Goal: Task Accomplishment & Management: Manage account settings

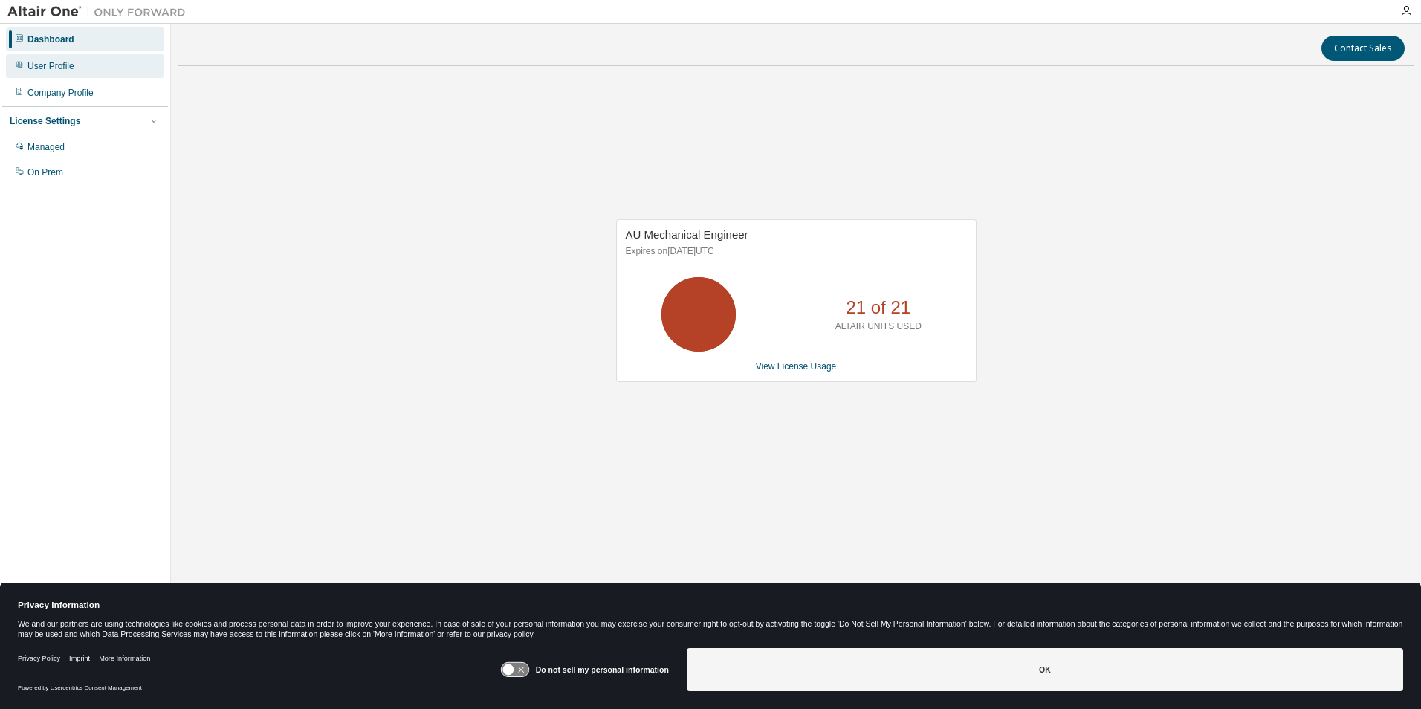
click at [61, 68] on div "User Profile" at bounding box center [50, 66] width 47 height 12
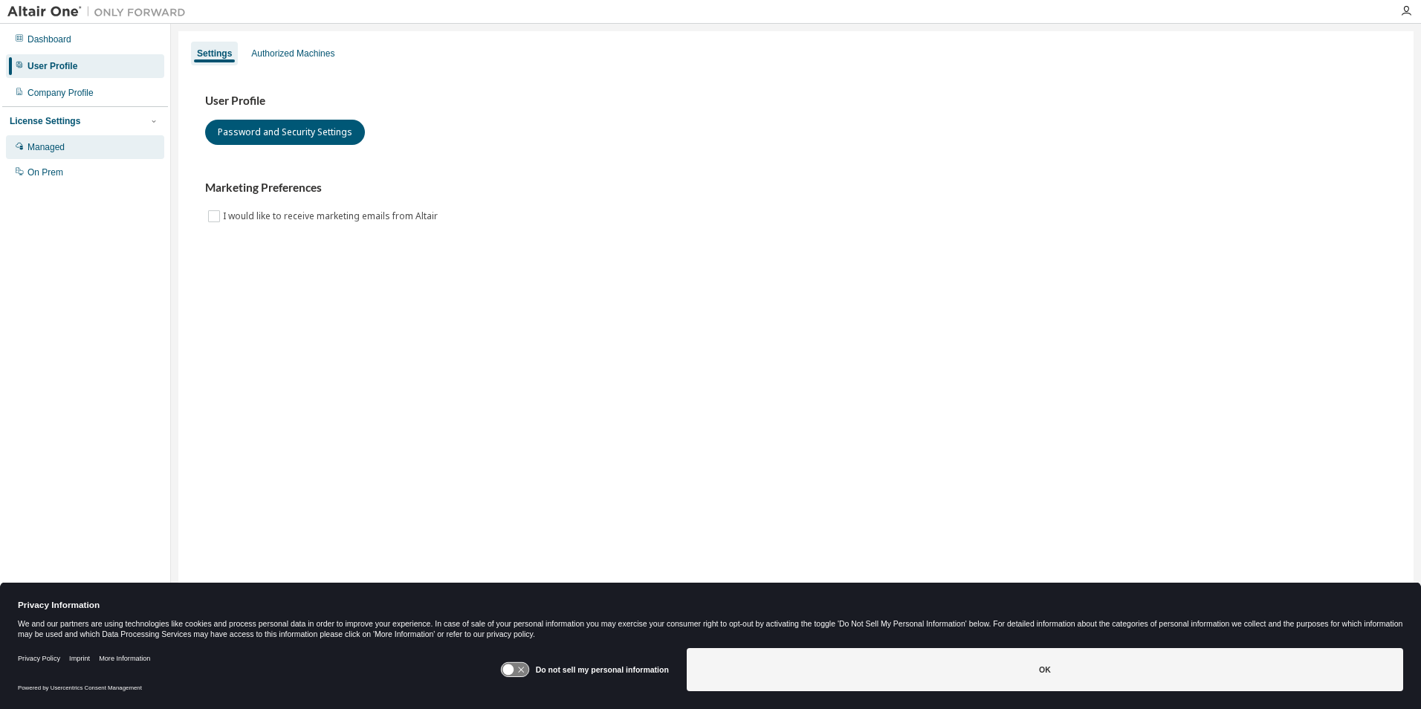
click at [53, 146] on div "Managed" at bounding box center [45, 147] width 37 height 12
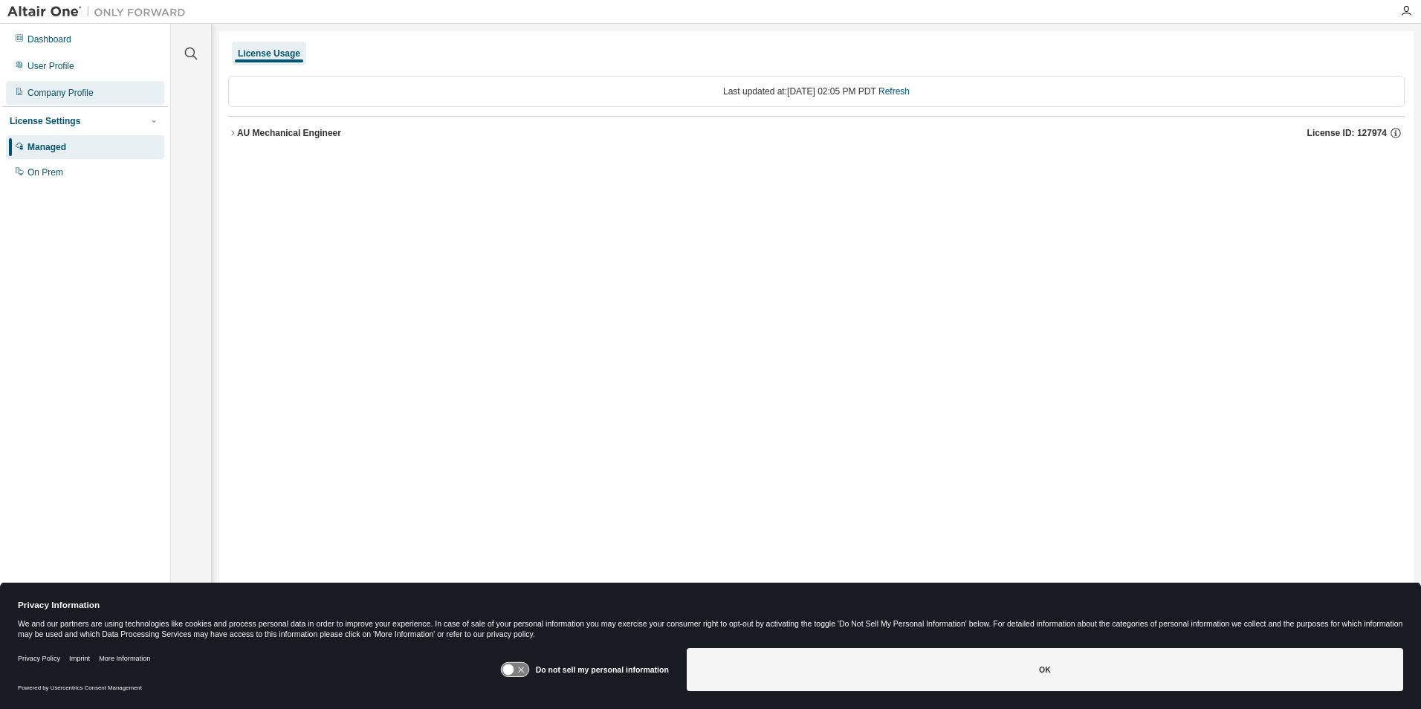
click at [53, 88] on div "Company Profile" at bounding box center [60, 93] width 66 height 12
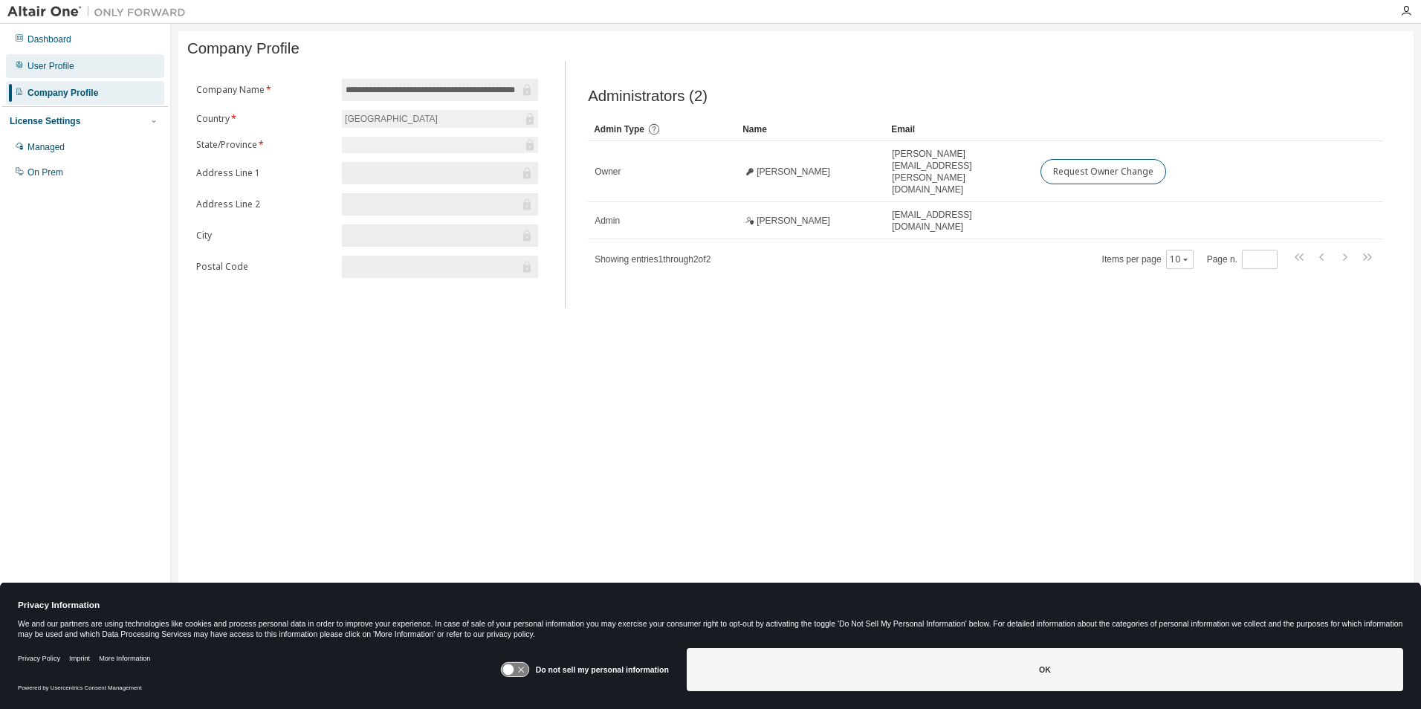
click at [56, 70] on div "User Profile" at bounding box center [50, 66] width 47 height 12
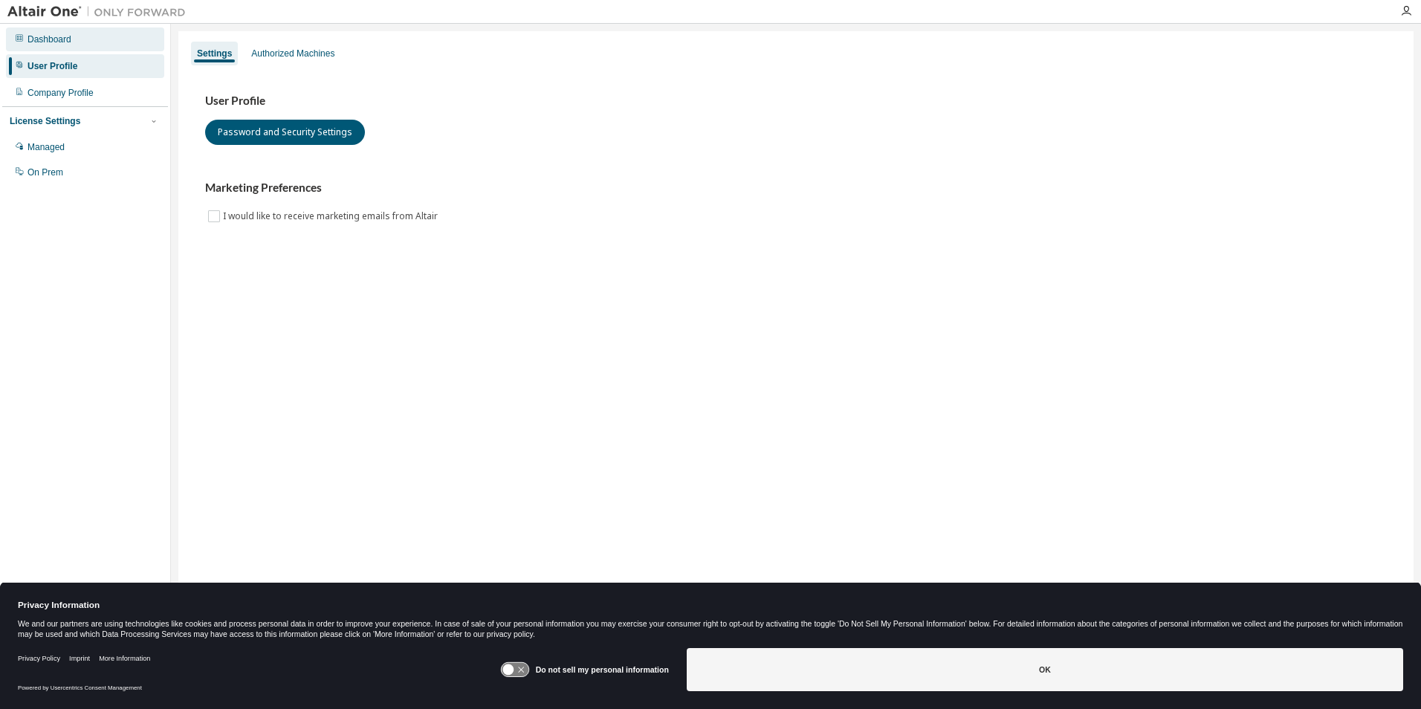
click at [59, 47] on div "Dashboard" at bounding box center [85, 39] width 158 height 24
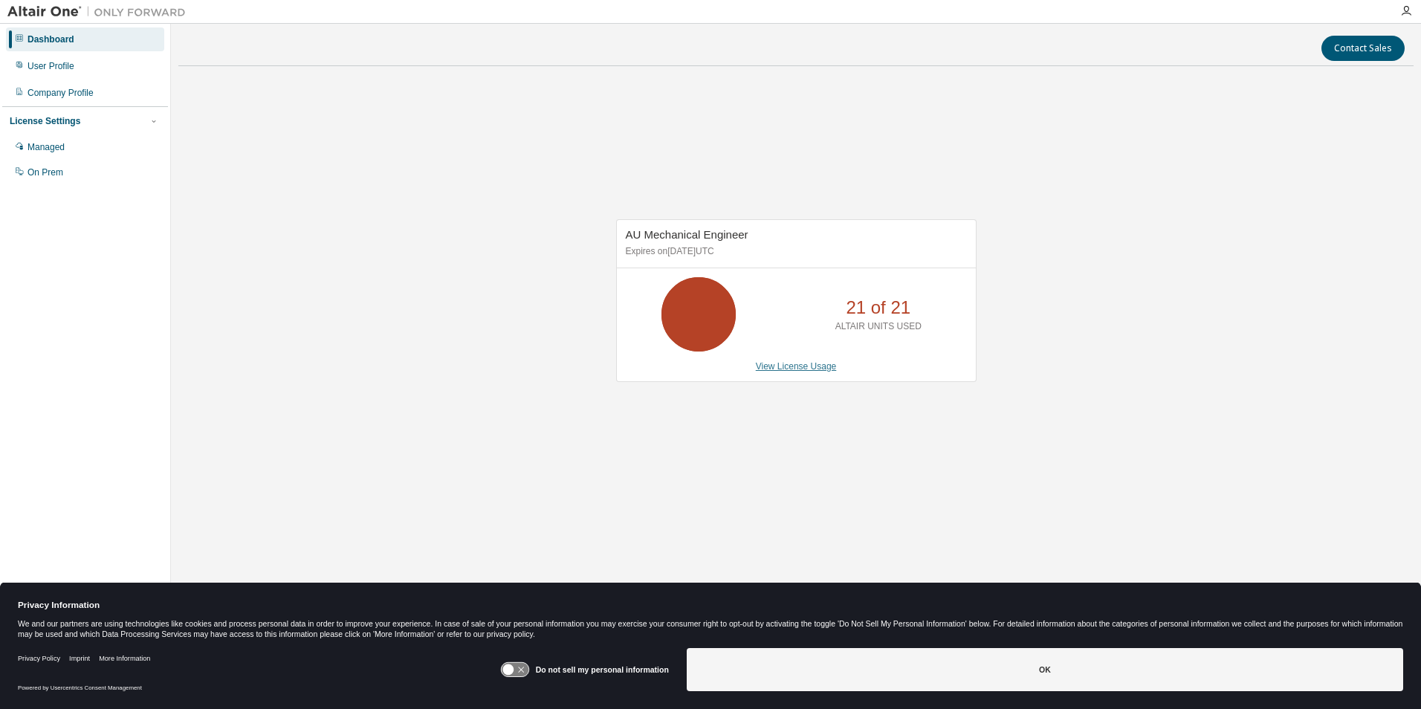
click at [771, 364] on link "View License Usage" at bounding box center [796, 366] width 81 height 10
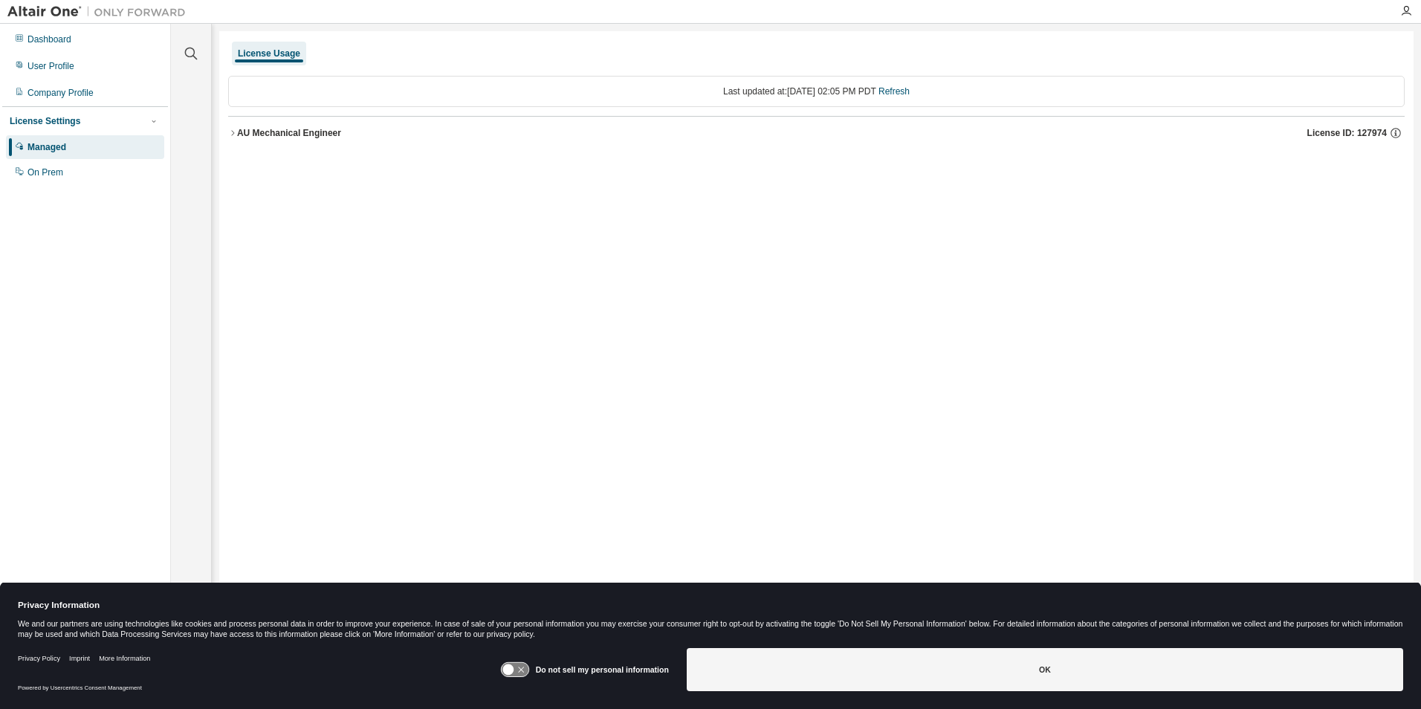
click at [233, 129] on icon "button" at bounding box center [232, 133] width 9 height 9
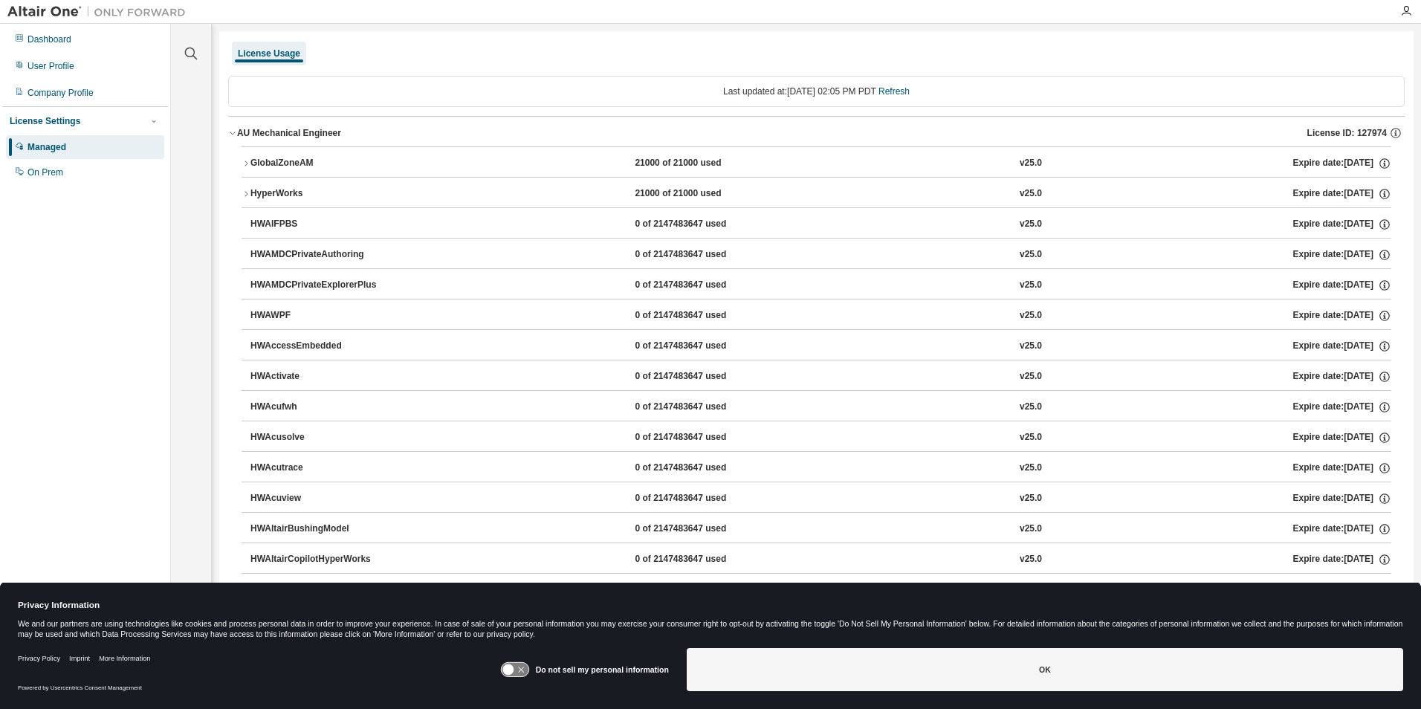
click at [340, 90] on div "Last updated at: Tue 2025-09-02 02:05 PM PDT Refresh" at bounding box center [816, 91] width 1176 height 31
click at [244, 195] on icon "button" at bounding box center [245, 193] width 9 height 9
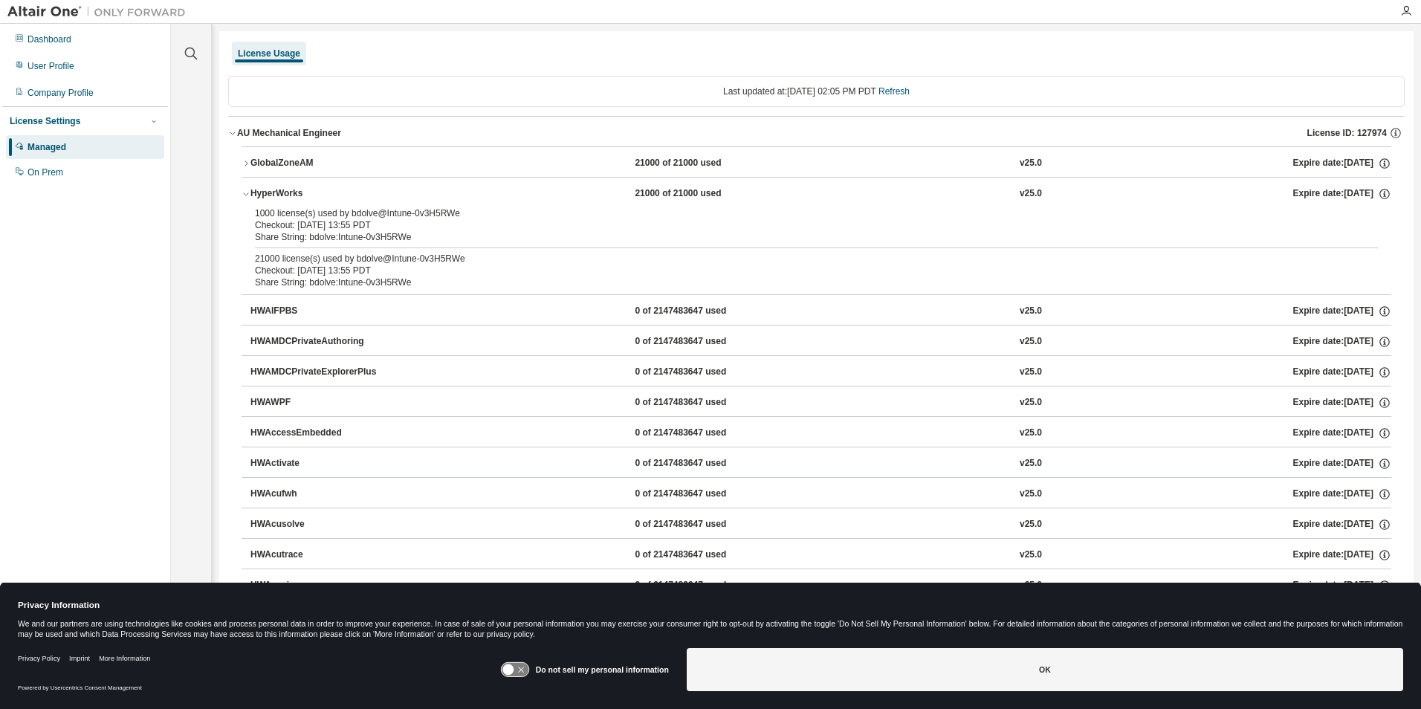
click at [244, 195] on icon "button" at bounding box center [245, 193] width 9 height 9
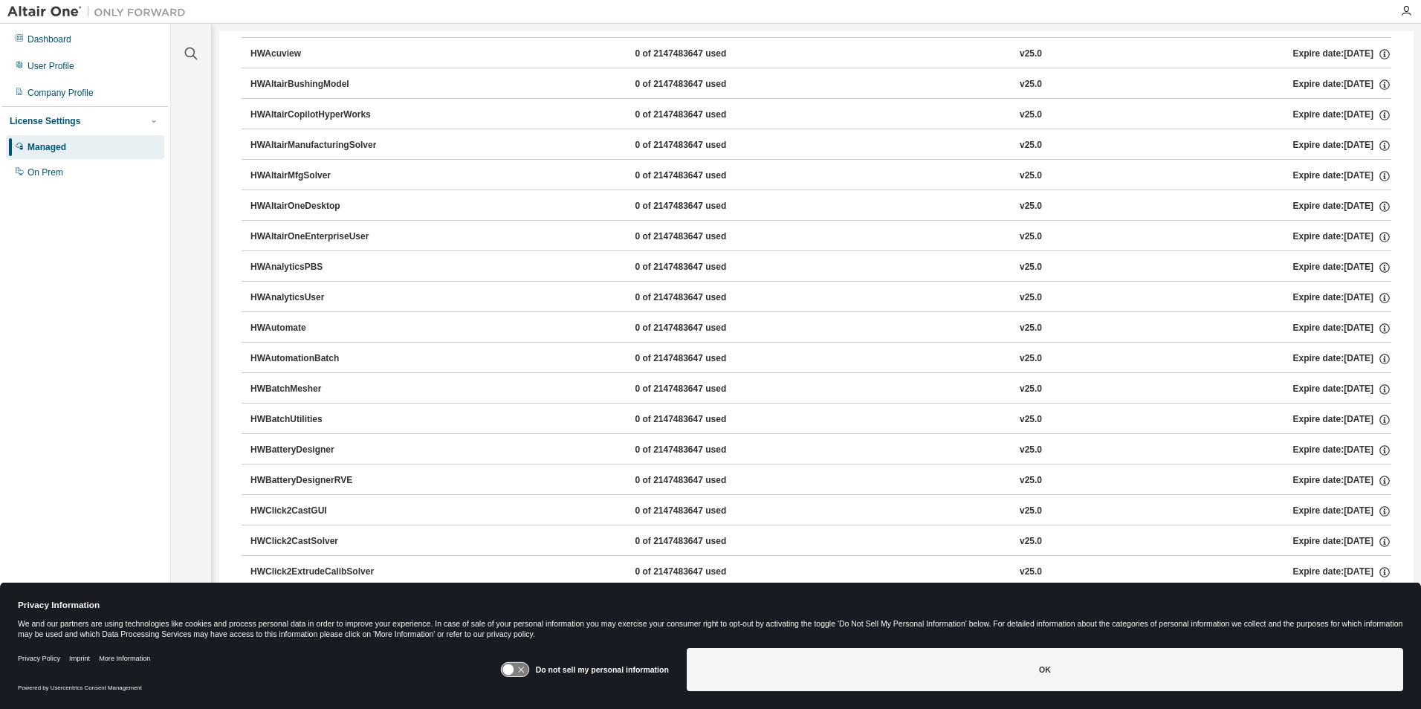
scroll to position [446, 0]
click at [292, 416] on div "HWBatchUtilities" at bounding box center [317, 418] width 134 height 13
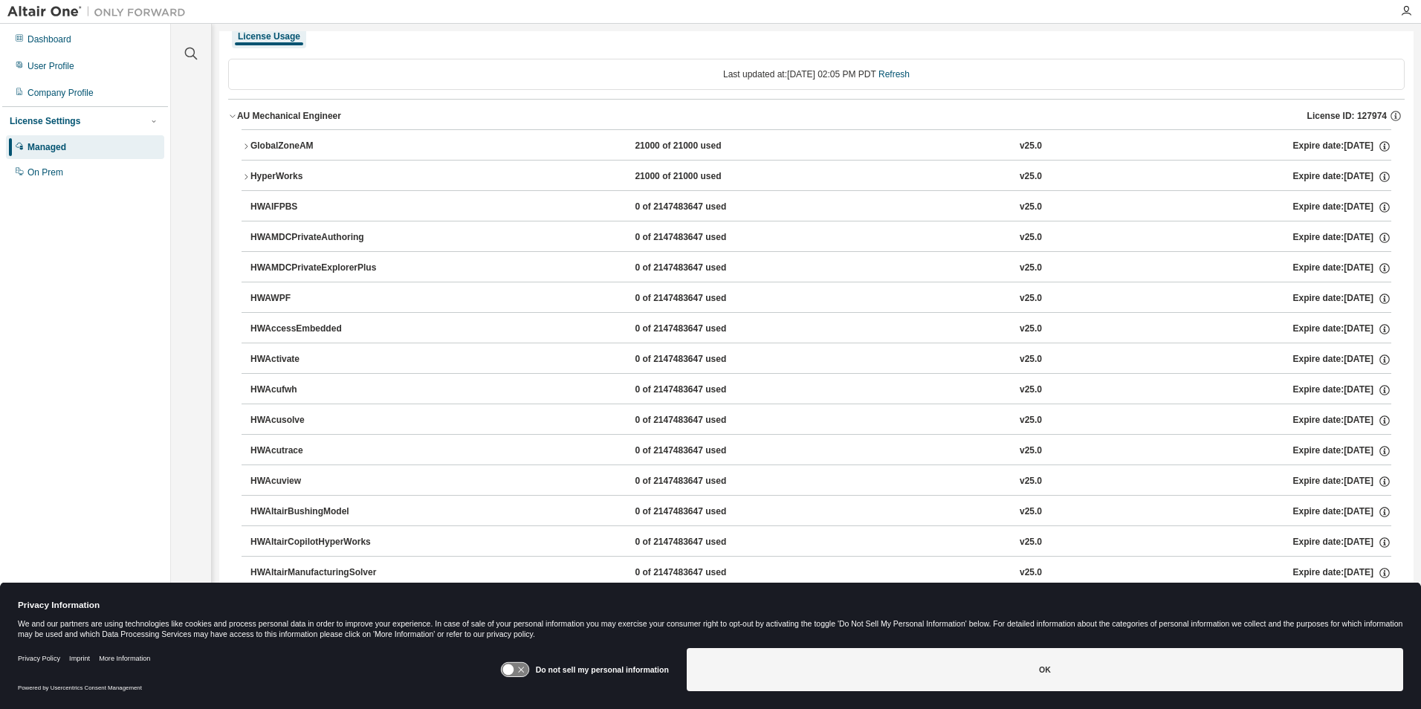
scroll to position [0, 0]
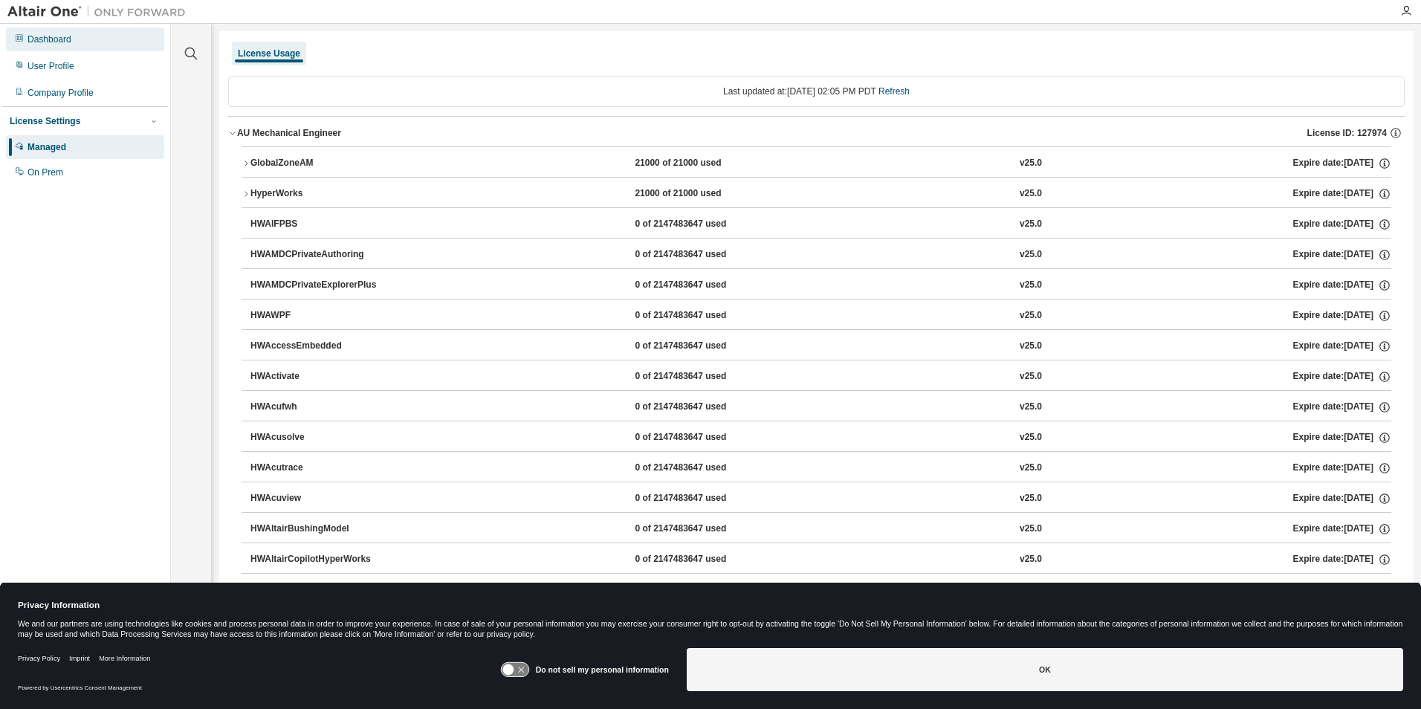
click at [48, 37] on div "Dashboard" at bounding box center [49, 39] width 44 height 12
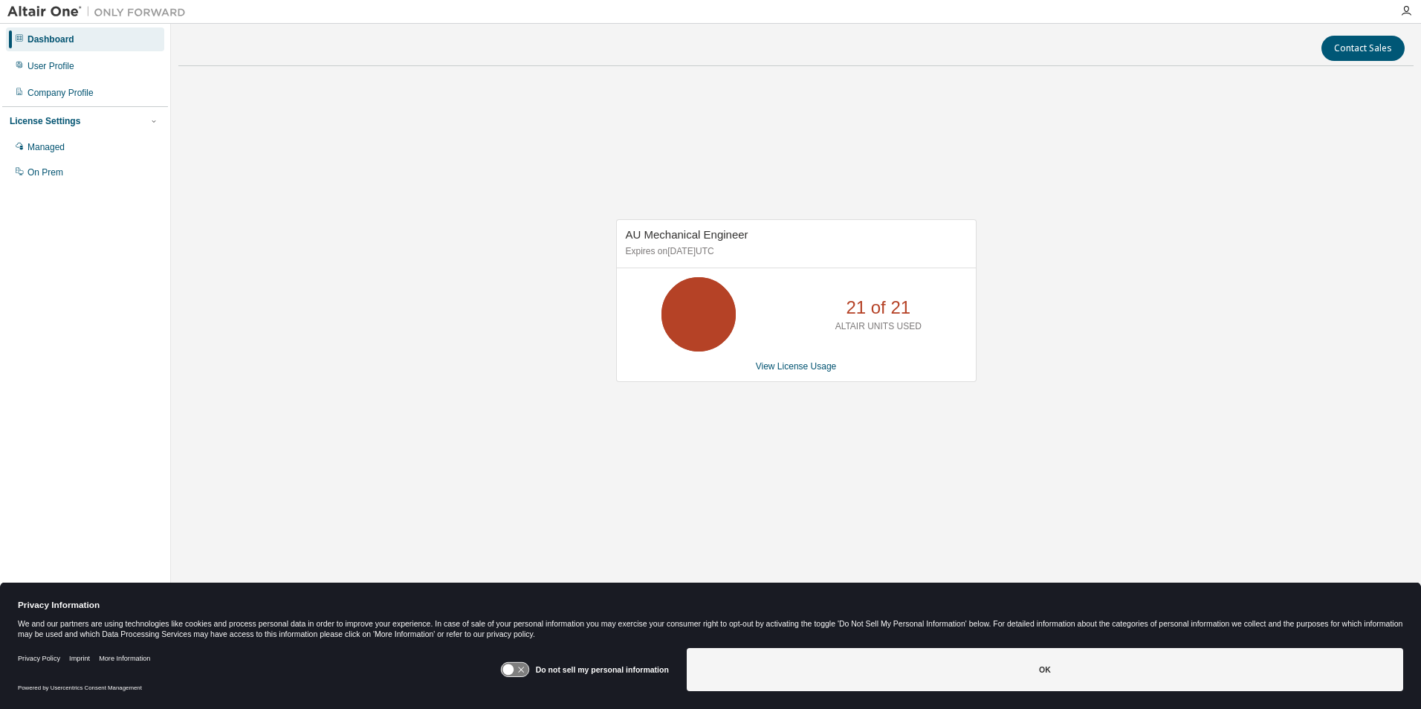
click at [742, 335] on icon at bounding box center [698, 314] width 89 height 74
click at [848, 314] on p "21 of 21" at bounding box center [878, 307] width 65 height 25
click at [877, 310] on p "21 of 21" at bounding box center [878, 307] width 65 height 25
click at [710, 314] on icon at bounding box center [698, 314] width 37 height 37
click at [359, 156] on div "AU Mechanical Engineer Expires on September 26, 2025 UTC 21 of 21 ALTAIR UNITS …" at bounding box center [795, 308] width 1235 height 461
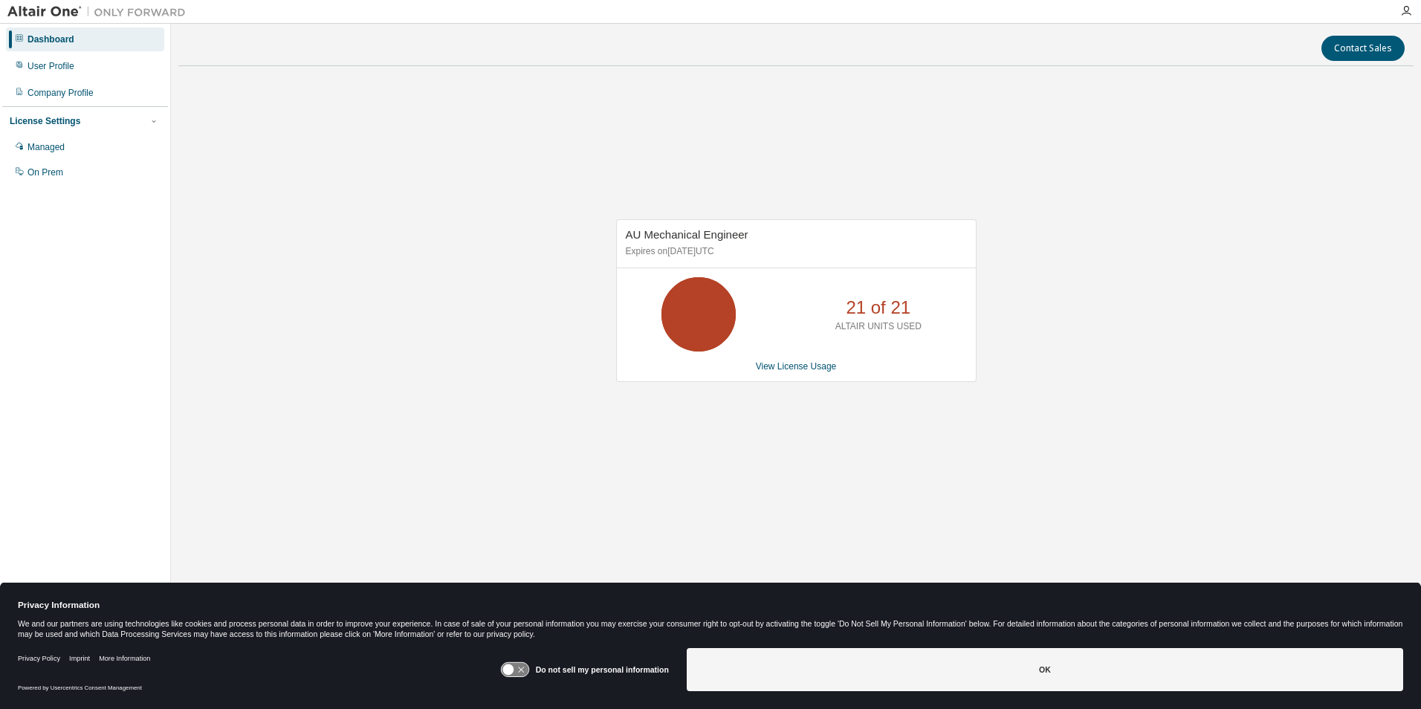
click at [53, 12] on img at bounding box center [100, 11] width 186 height 15
click at [36, 72] on div "User Profile" at bounding box center [85, 66] width 158 height 24
click at [51, 68] on div "User Profile" at bounding box center [50, 66] width 47 height 12
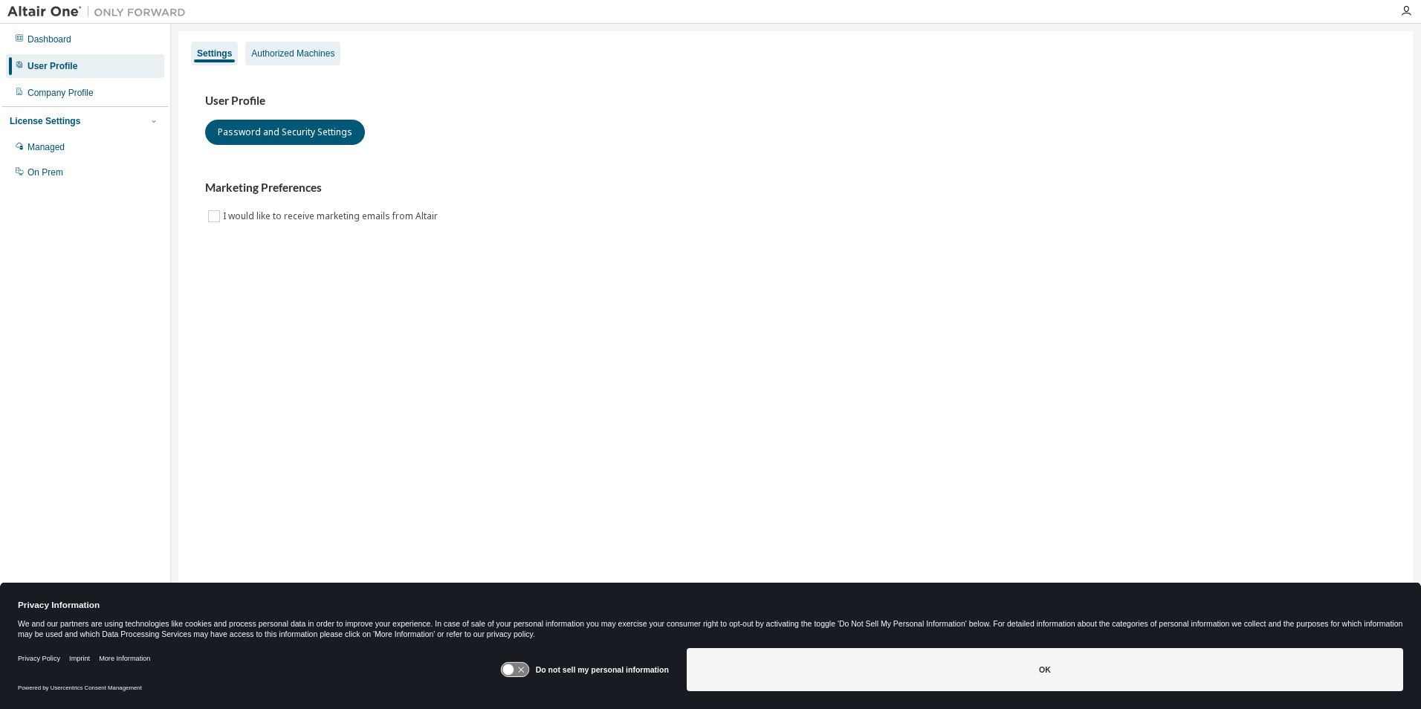
click at [268, 50] on div "Authorized Machines" at bounding box center [292, 54] width 83 height 12
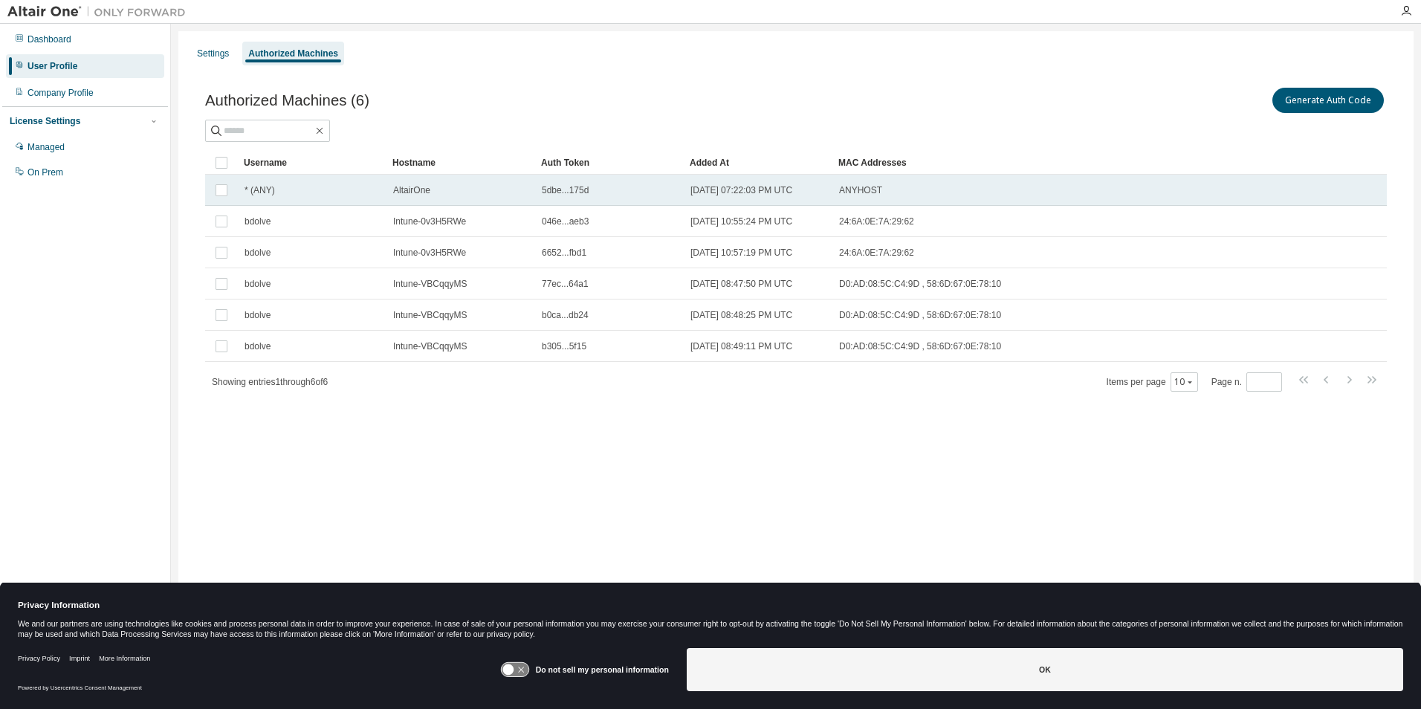
click at [562, 189] on span "5dbe...175d" at bounding box center [565, 190] width 47 height 12
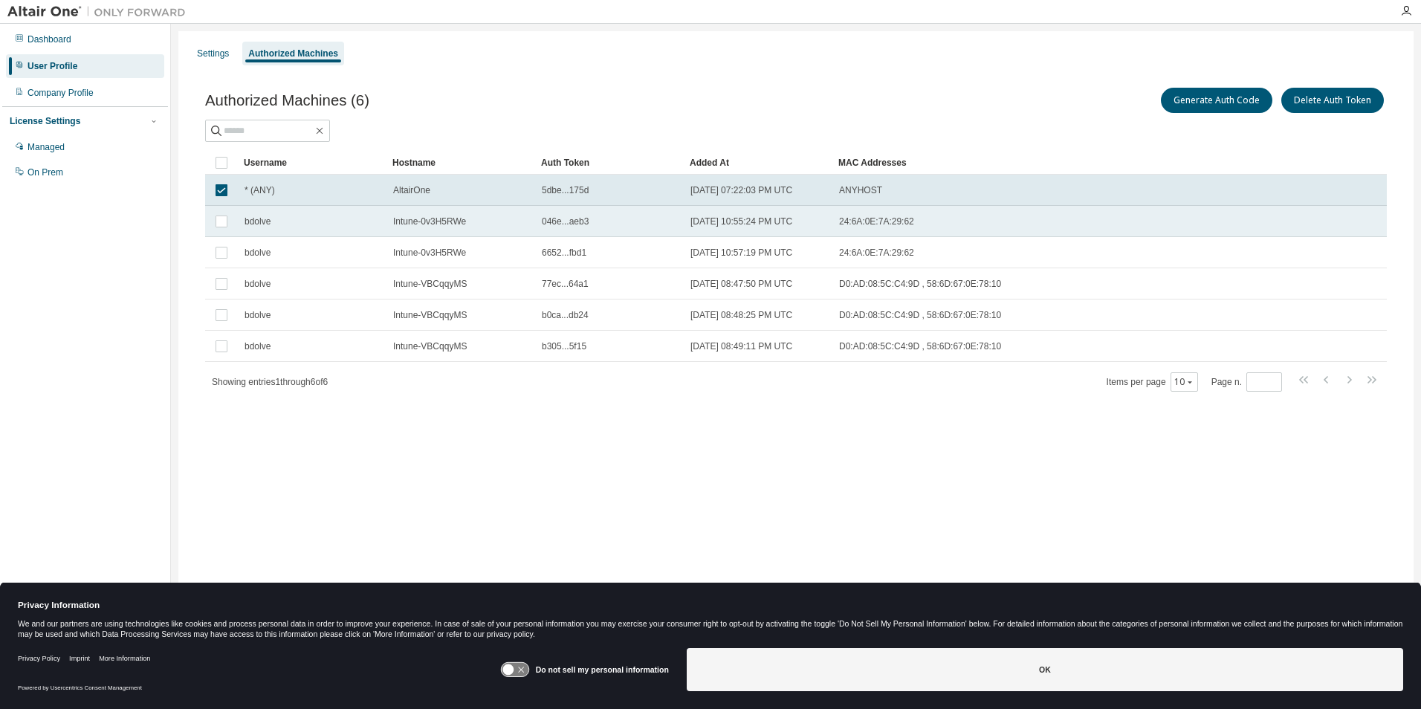
click at [551, 217] on span "046e...aeb3" at bounding box center [565, 221] width 47 height 12
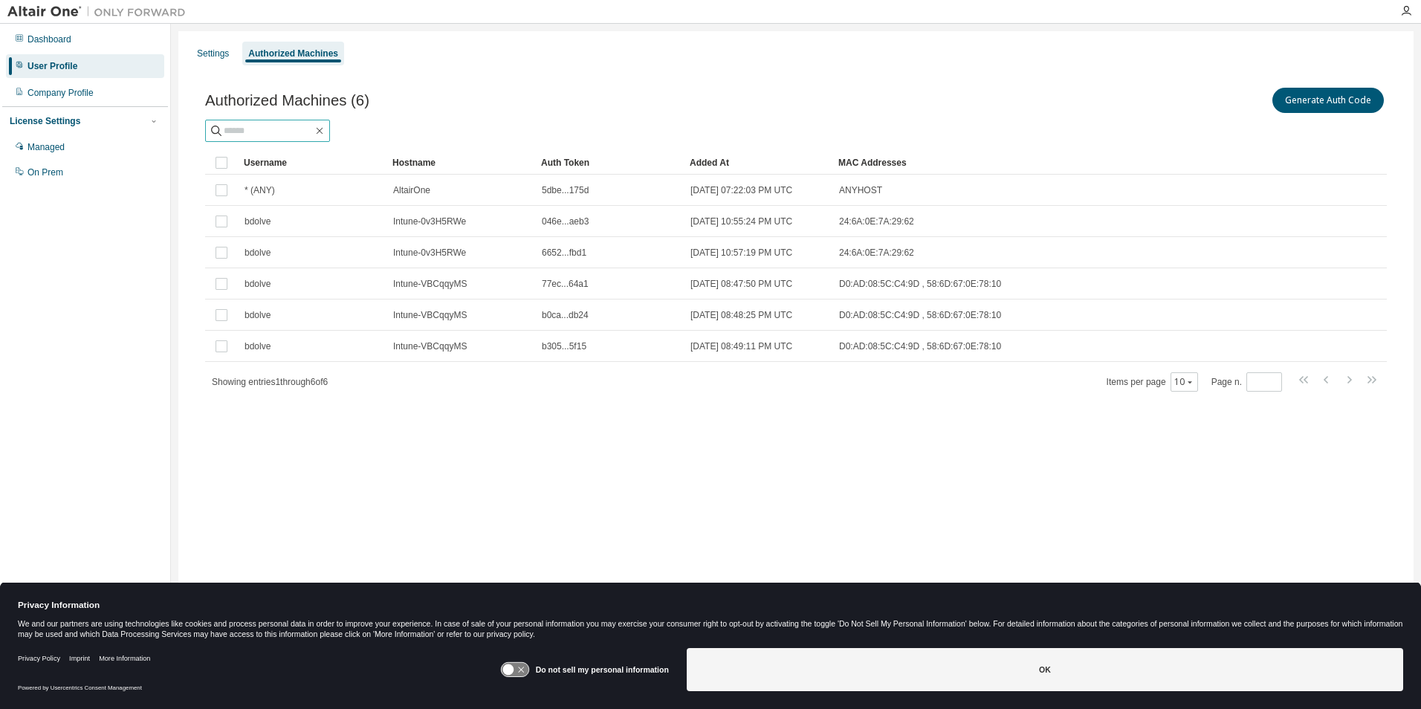
click at [256, 124] on input "text" at bounding box center [268, 130] width 89 height 15
type input "******"
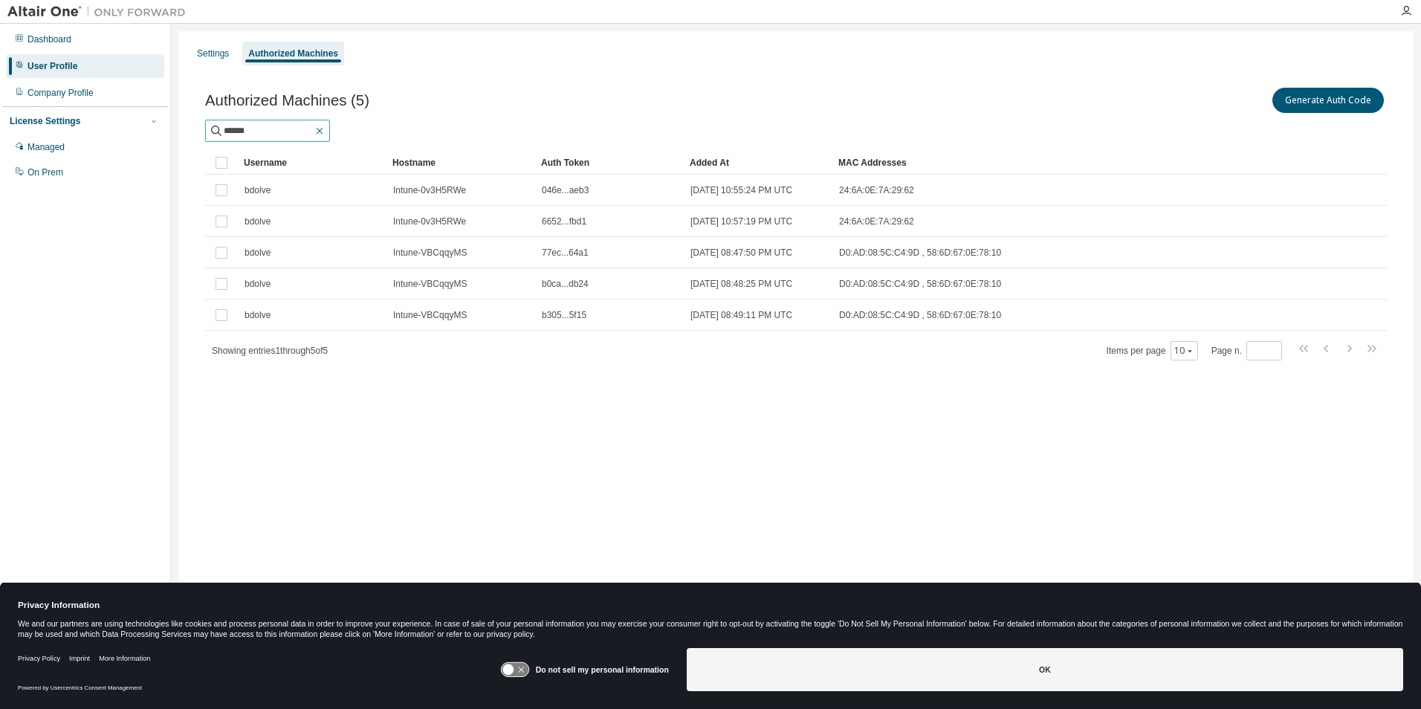
click at [325, 128] on icon "button" at bounding box center [320, 131] width 12 height 12
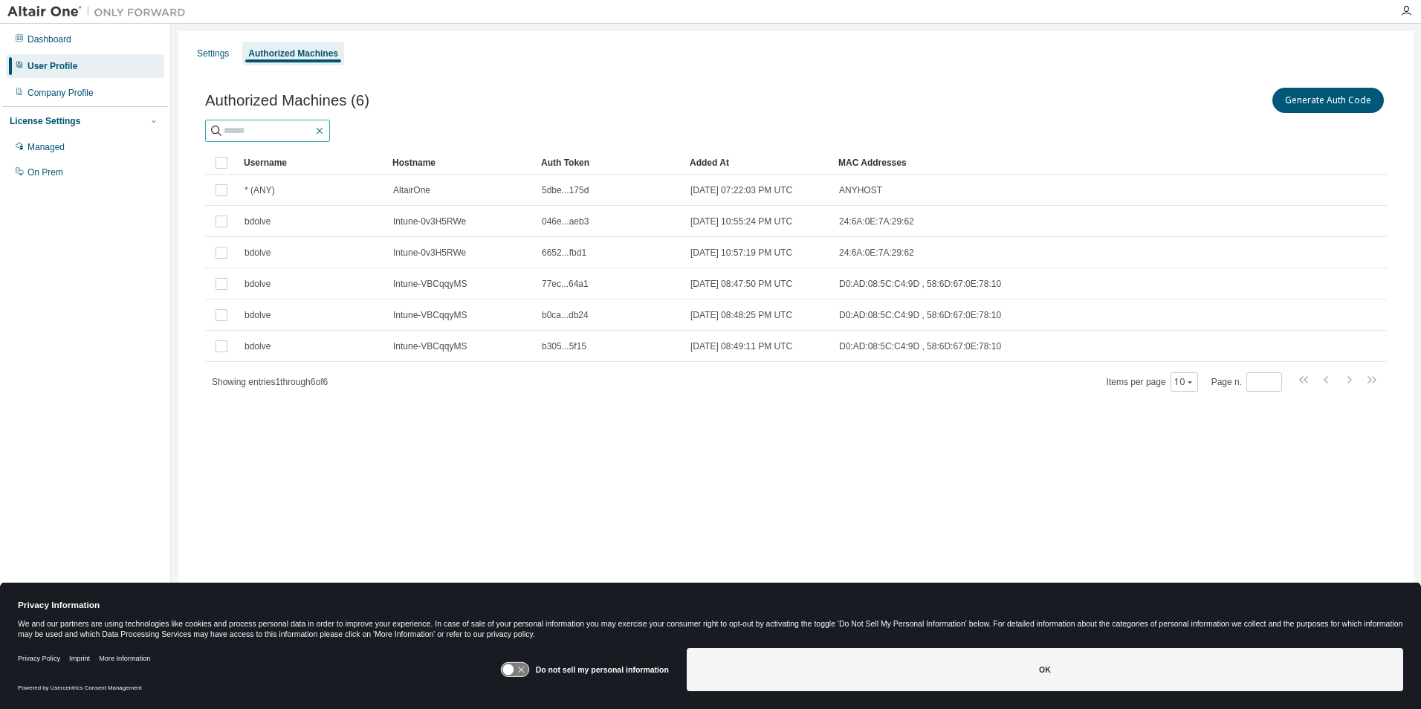
click at [325, 128] on icon "button" at bounding box center [320, 131] width 12 height 12
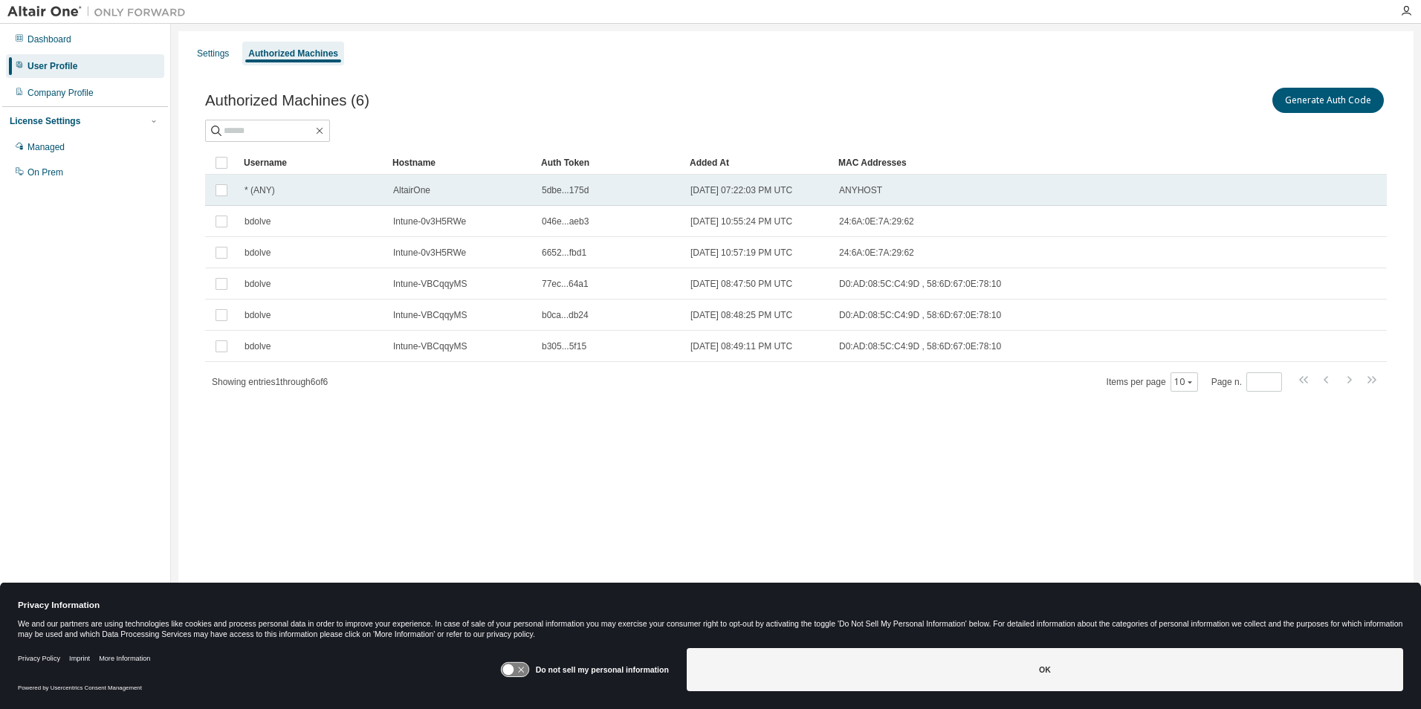
click at [777, 189] on span "[DATE] 07:22:03 PM UTC" at bounding box center [741, 190] width 102 height 12
click at [771, 192] on span "[DATE] 07:22:03 PM UTC" at bounding box center [741, 190] width 102 height 12
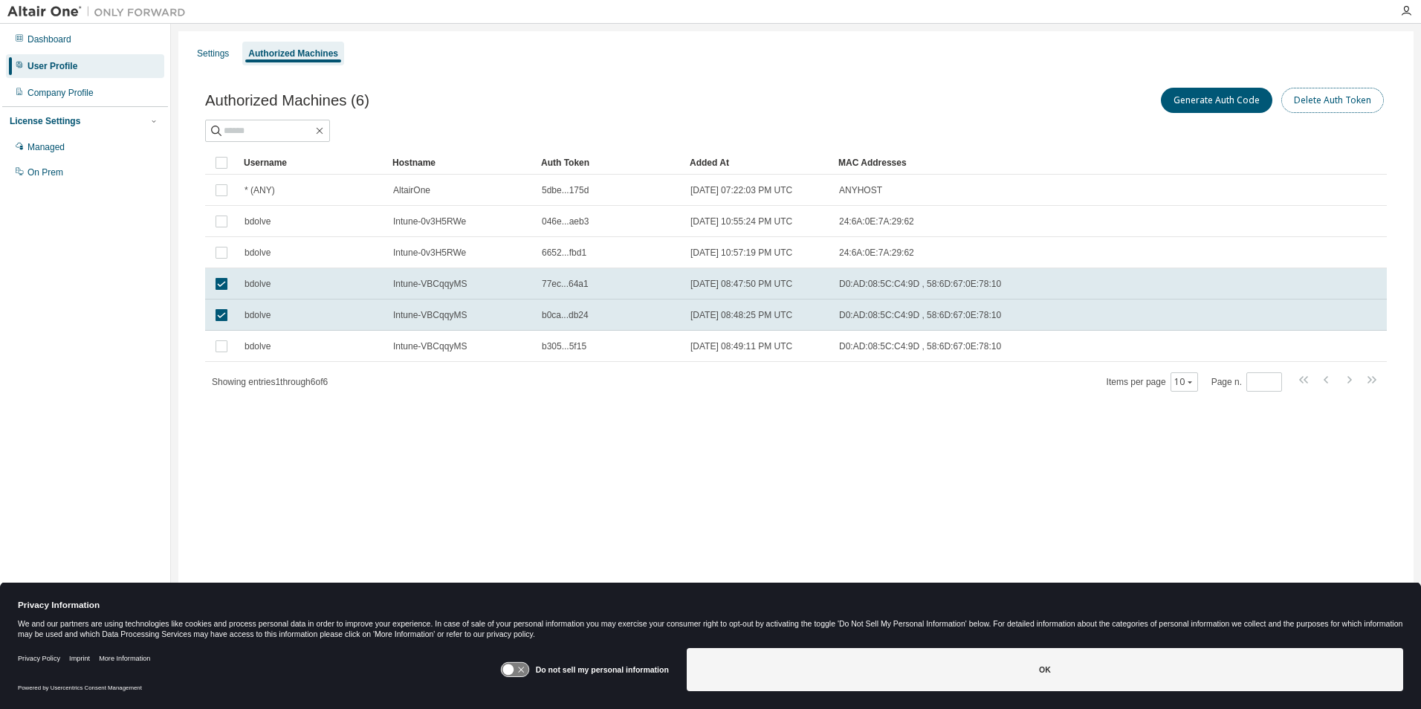
click at [1326, 106] on button "Delete Auth Token" at bounding box center [1332, 100] width 103 height 25
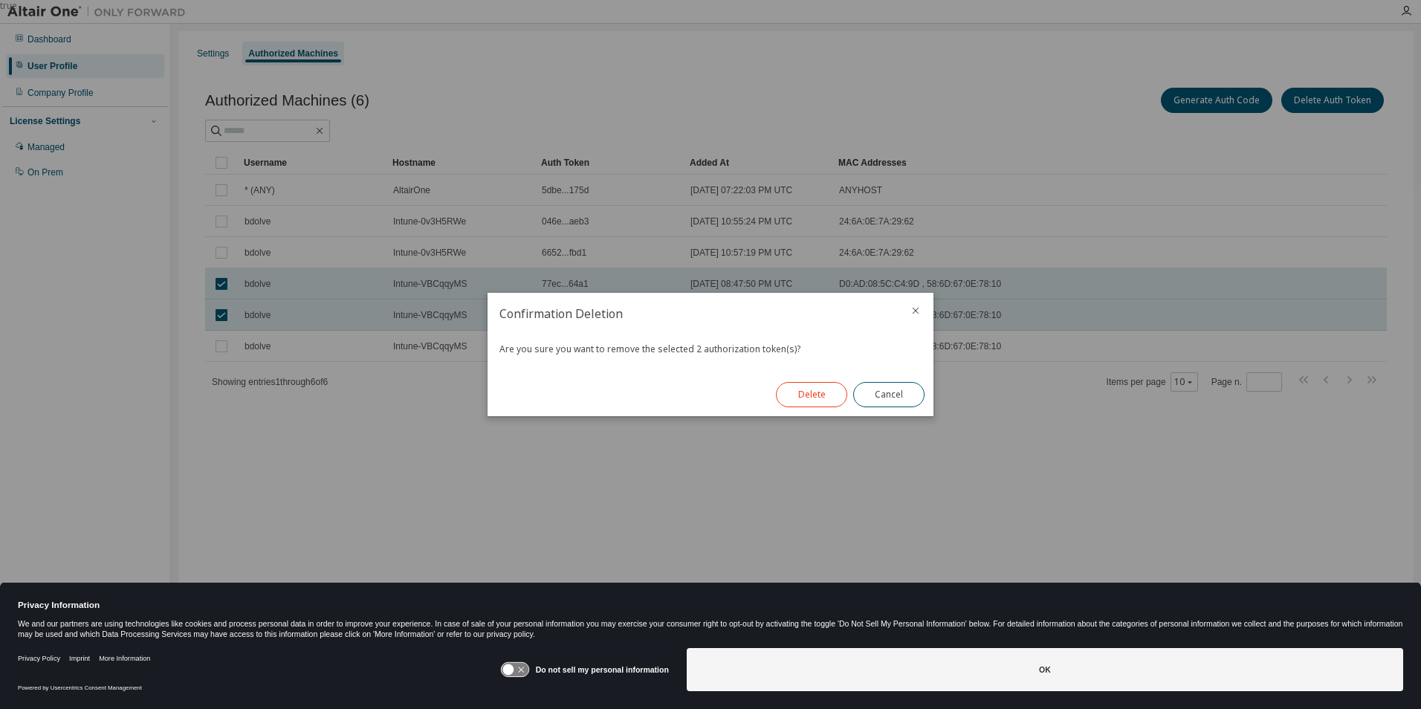
click at [797, 393] on button "Delete" at bounding box center [811, 394] width 71 height 25
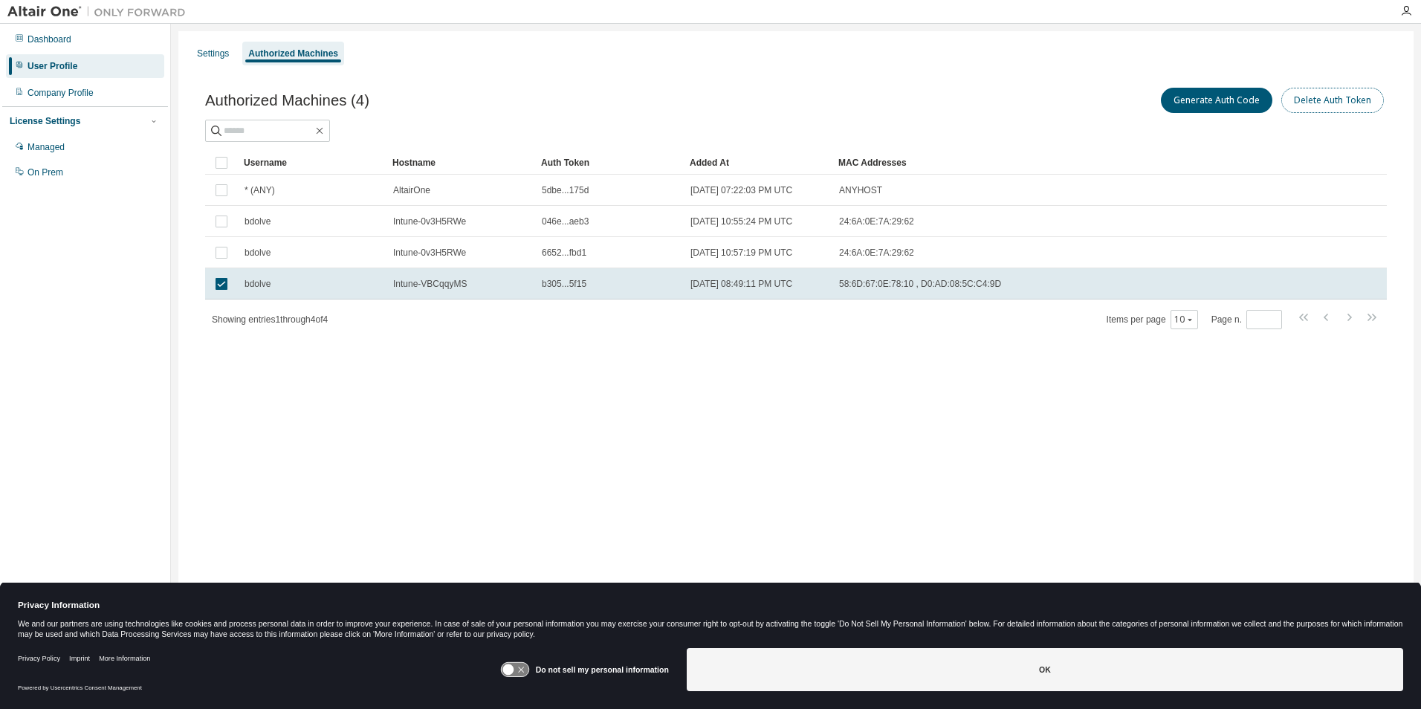
click at [1310, 91] on button "Delete Auth Token" at bounding box center [1332, 100] width 103 height 25
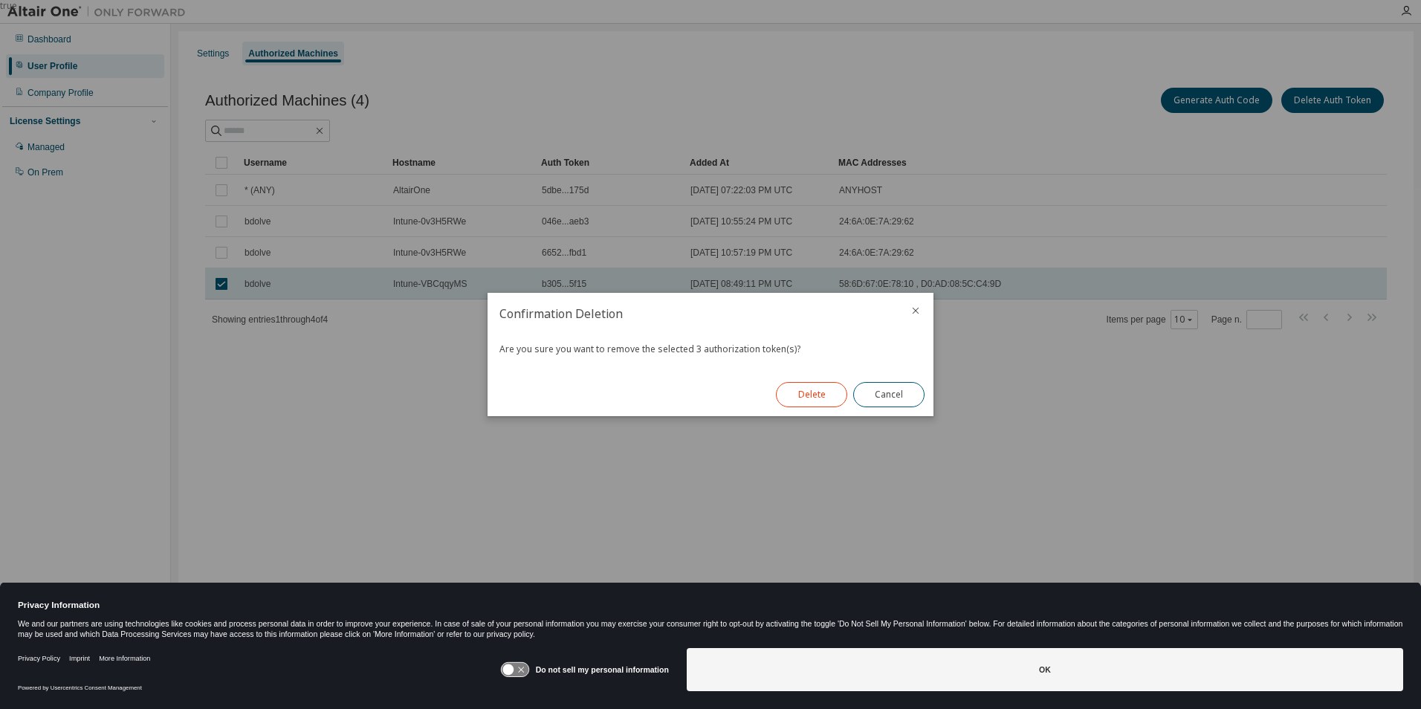
click at [823, 399] on button "Delete" at bounding box center [811, 394] width 71 height 25
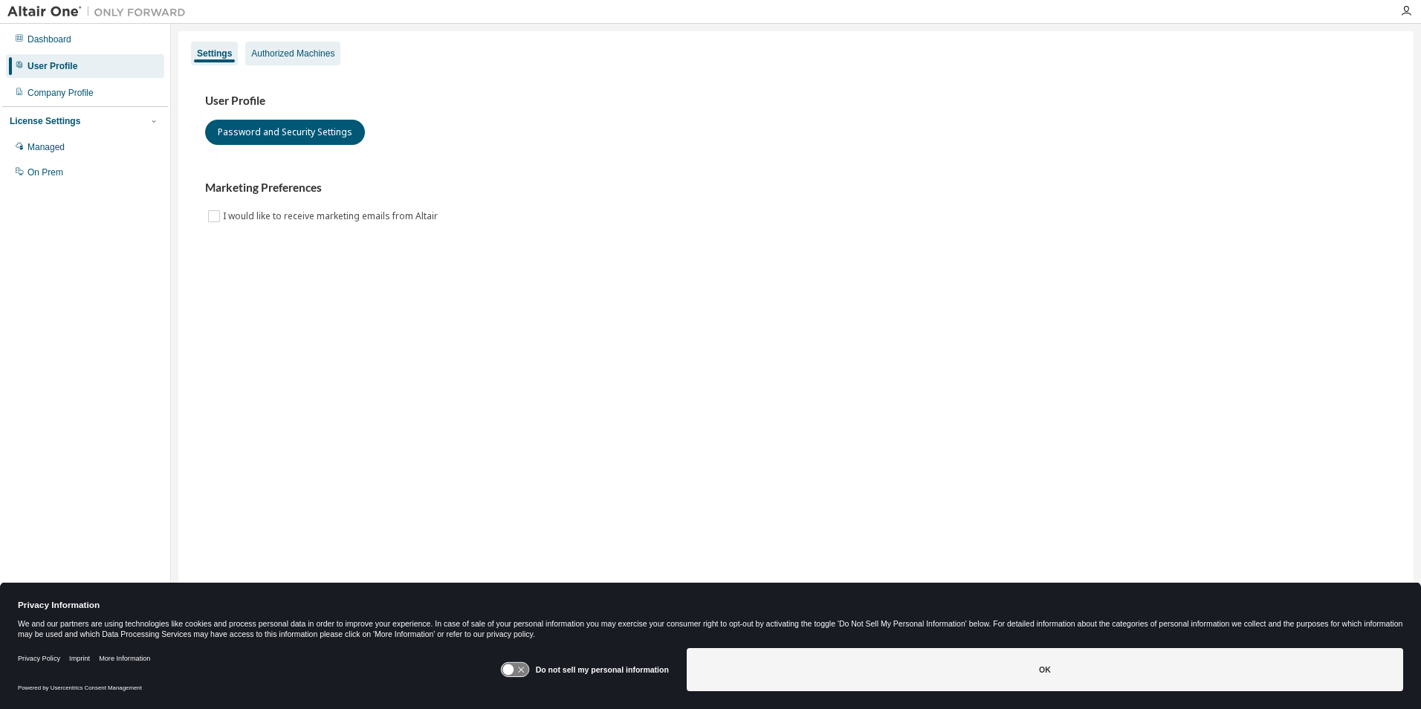
click at [264, 56] on div "Authorized Machines" at bounding box center [292, 54] width 83 height 12
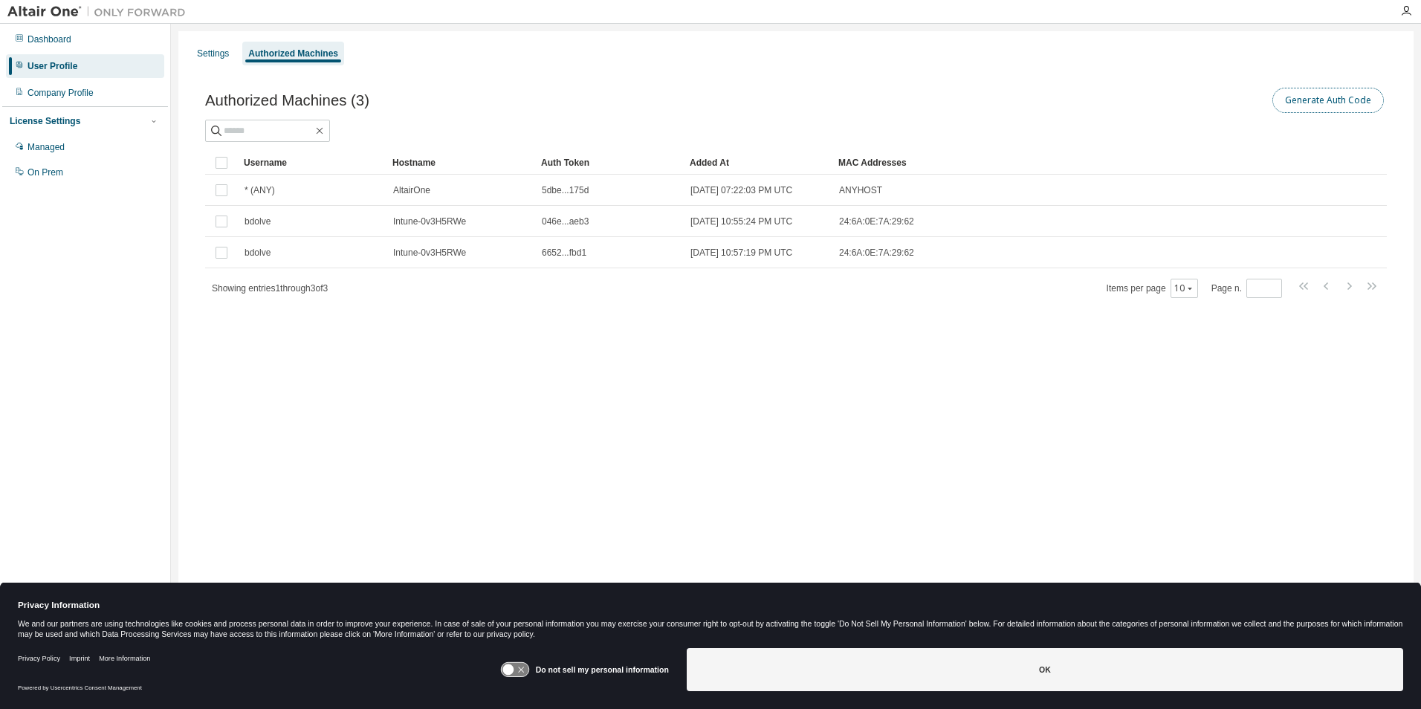
click at [1323, 108] on button "Generate Auth Code" at bounding box center [1327, 100] width 111 height 25
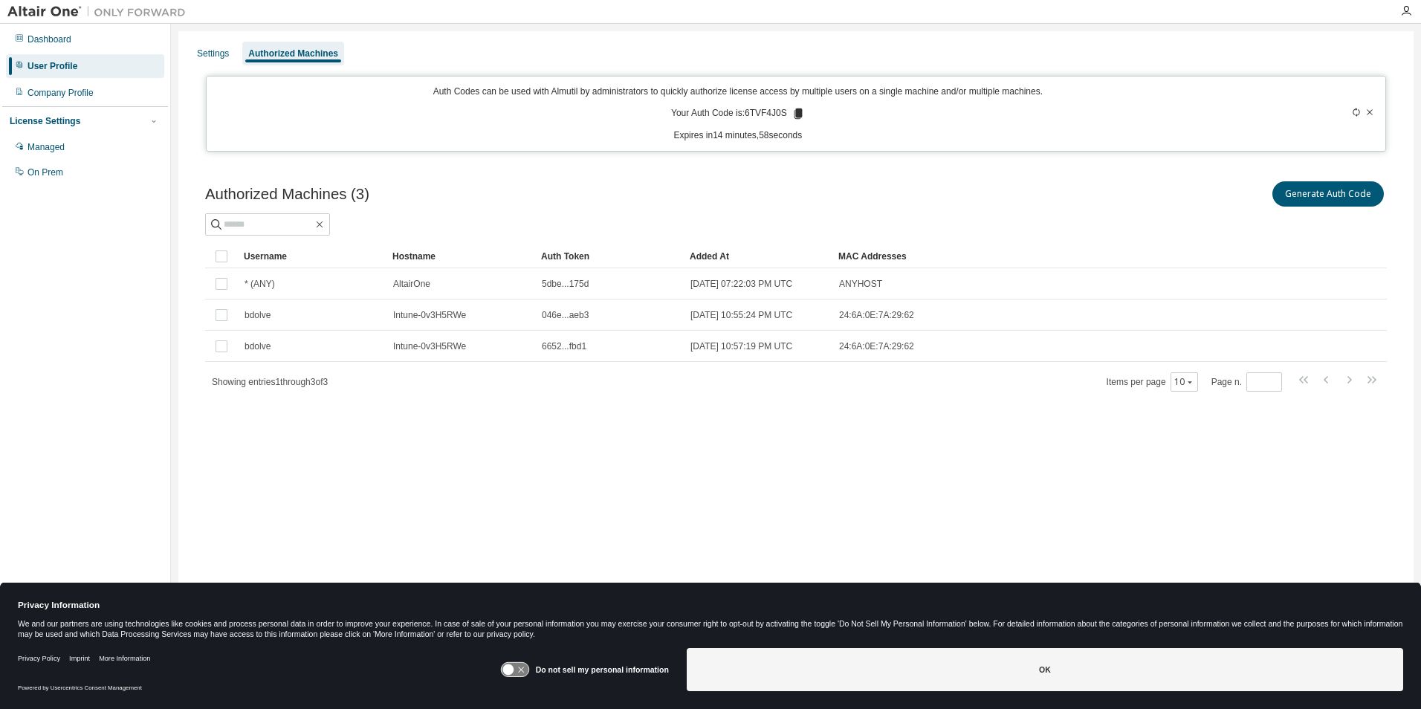
click at [758, 114] on p "Your Auth Code is: 6TVF4J0S" at bounding box center [738, 113] width 134 height 13
copy p "6TVF4J0S"
click at [869, 163] on div "Authorized Machines (3) Generate Auth Code Clear Load Save Save As Field Operat…" at bounding box center [795, 296] width 1217 height 270
click at [212, 51] on div "Settings" at bounding box center [213, 54] width 32 height 12
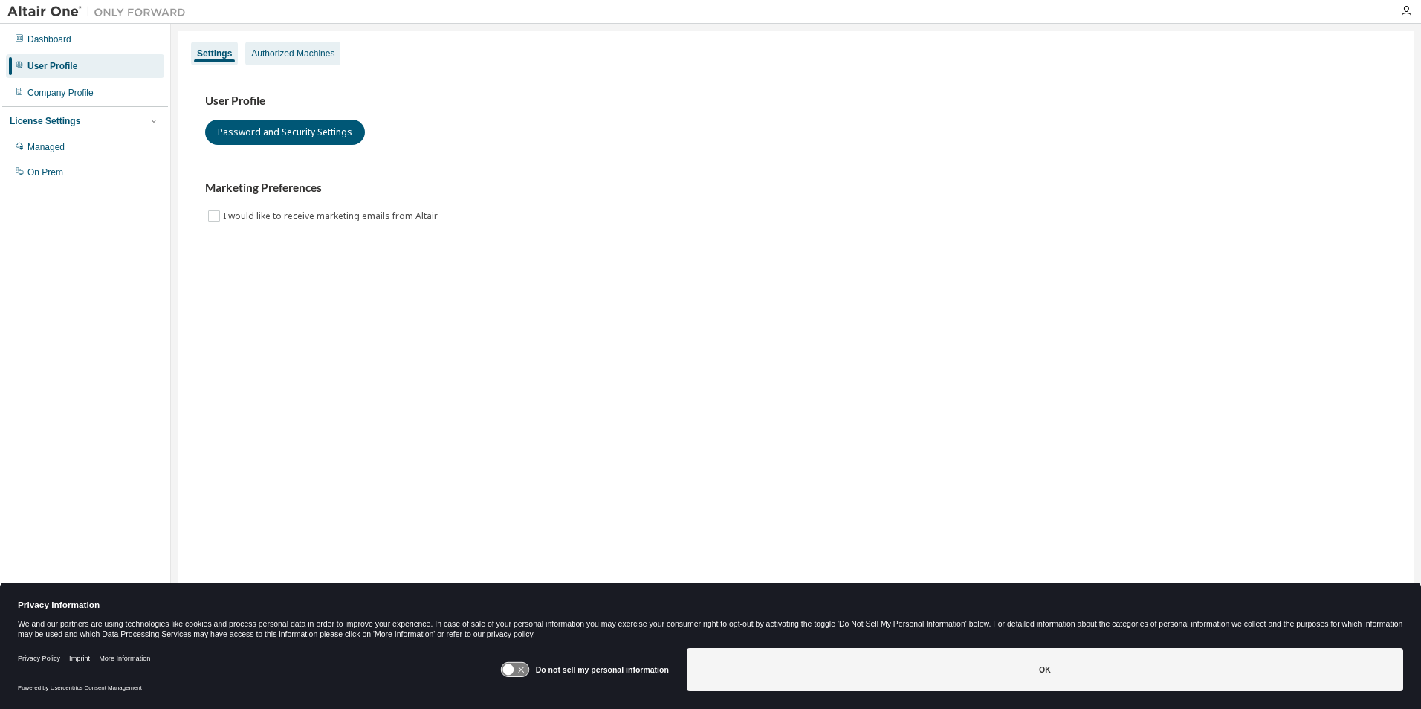
click at [269, 53] on div "Authorized Machines" at bounding box center [292, 54] width 83 height 12
click at [308, 51] on div "Authorized Machines" at bounding box center [292, 54] width 83 height 12
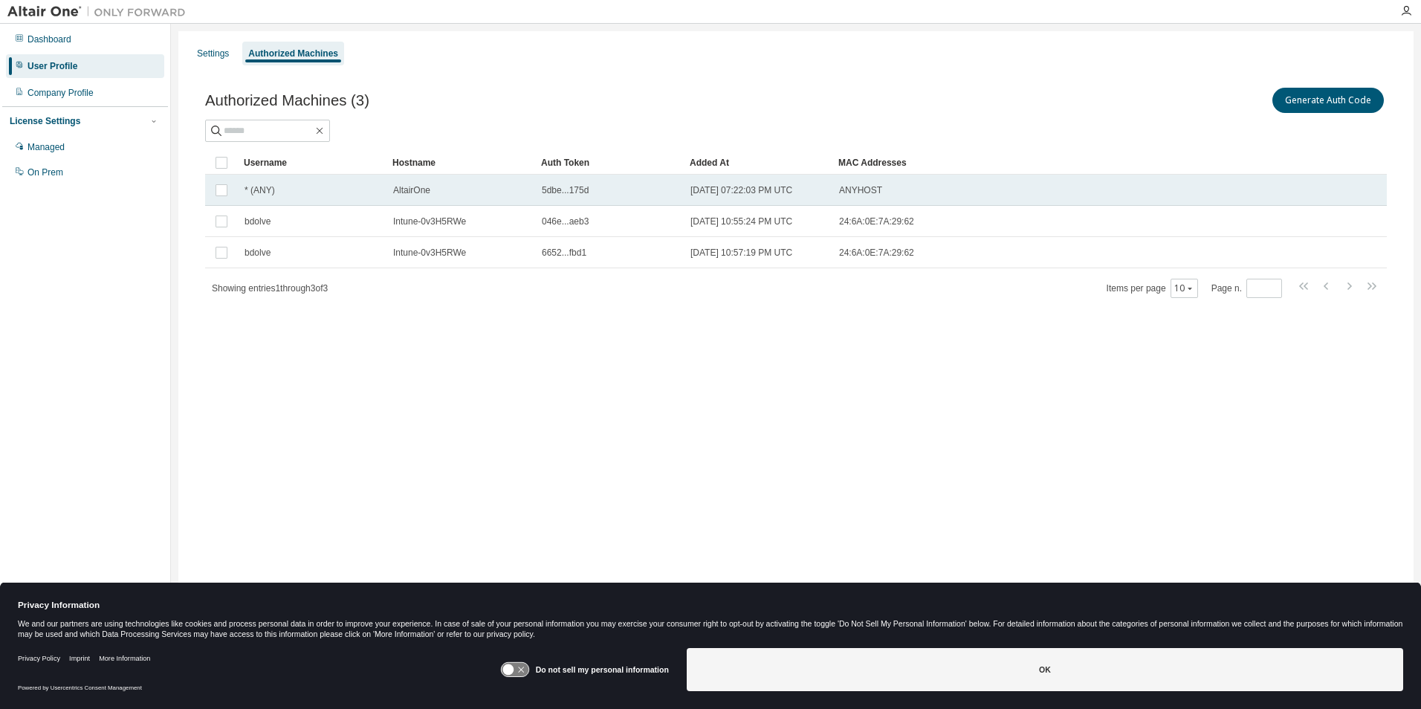
click at [450, 197] on td "AltairOne" at bounding box center [460, 190] width 149 height 31
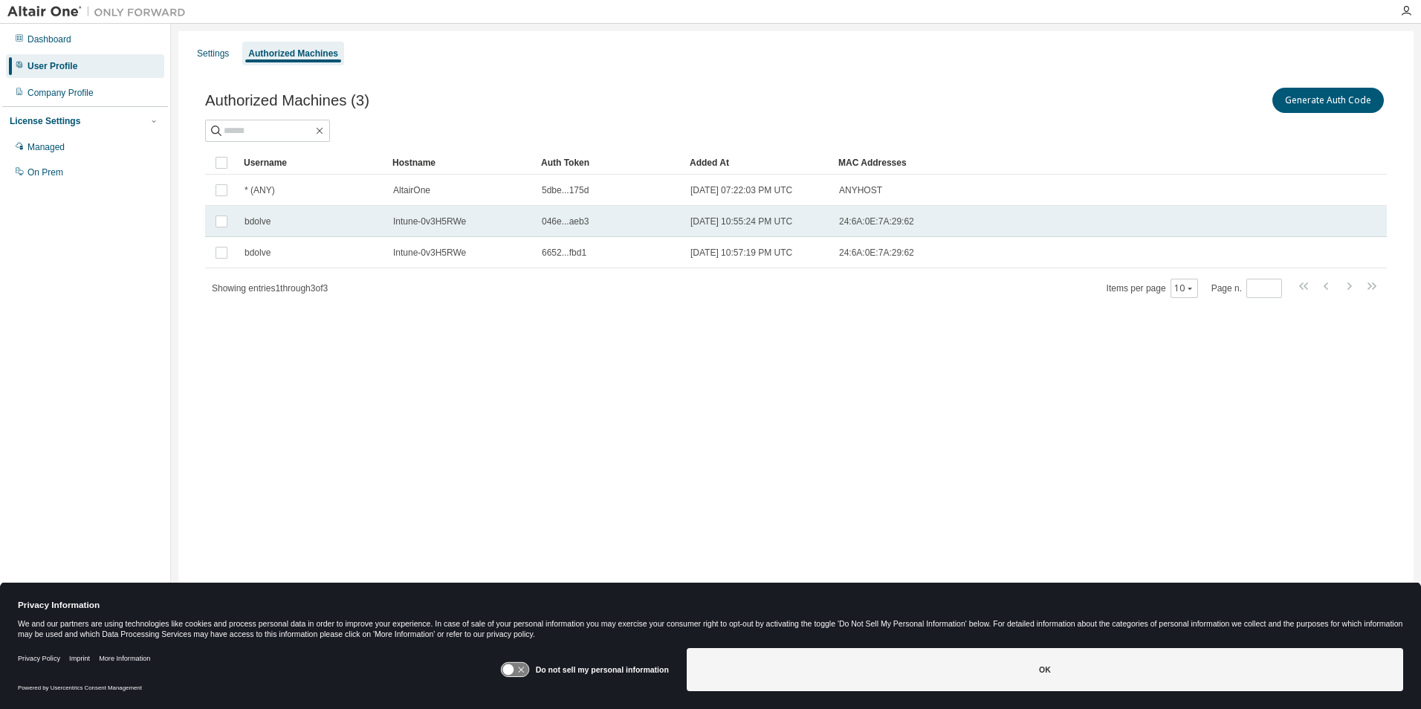
click at [458, 217] on span "Intune-0v3H5RWe" at bounding box center [429, 221] width 73 height 12
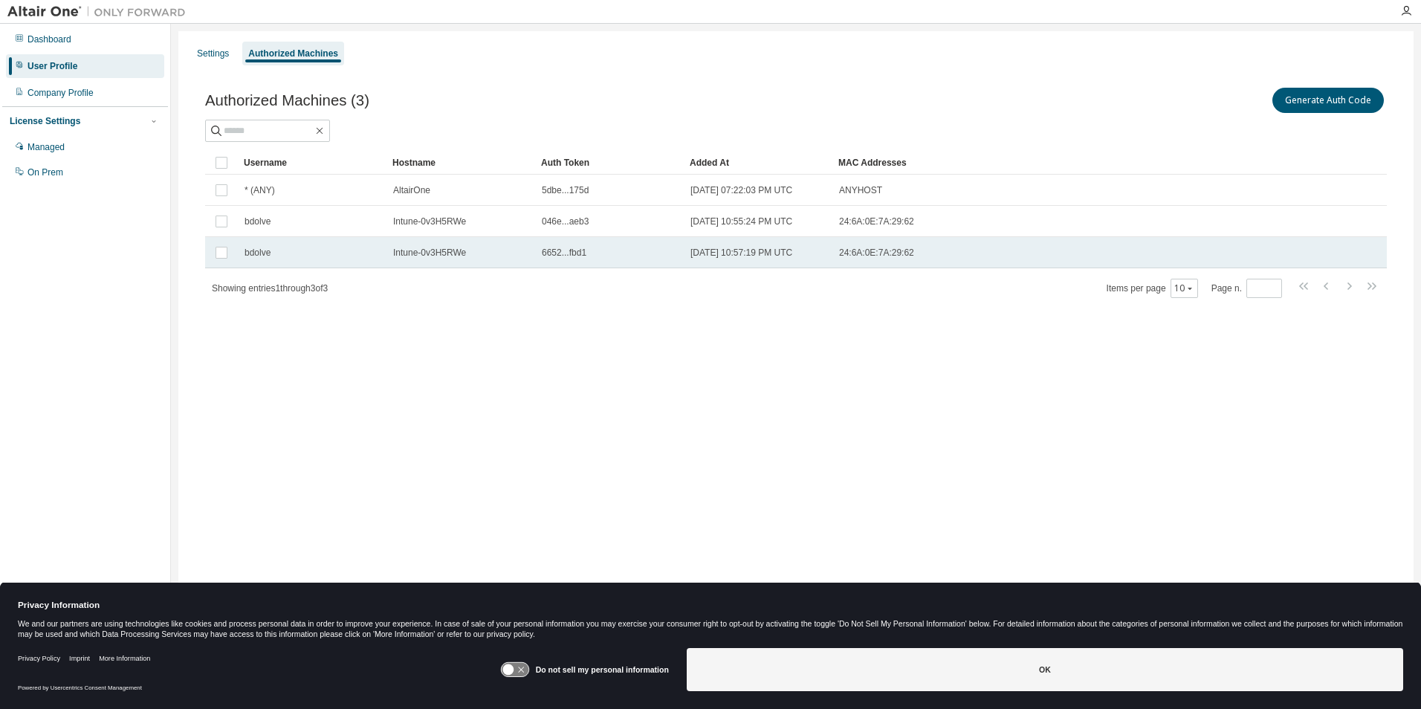
click at [472, 250] on div "Intune-0v3H5RWe" at bounding box center [460, 253] width 135 height 12
click at [472, 251] on div "Intune-0v3H5RWe" at bounding box center [460, 253] width 135 height 12
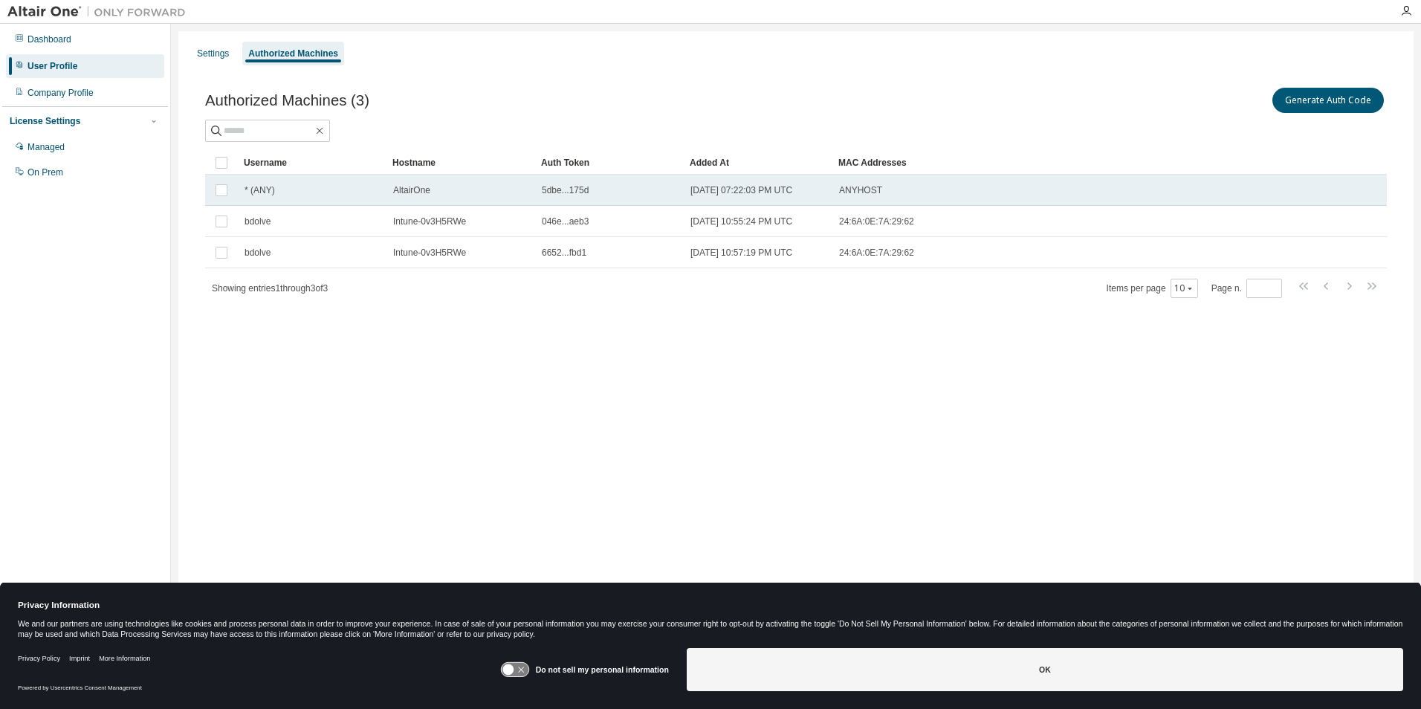
click at [464, 191] on div "AltairOne" at bounding box center [460, 190] width 135 height 12
click at [1199, 102] on button "Generate Auth Code" at bounding box center [1216, 100] width 111 height 25
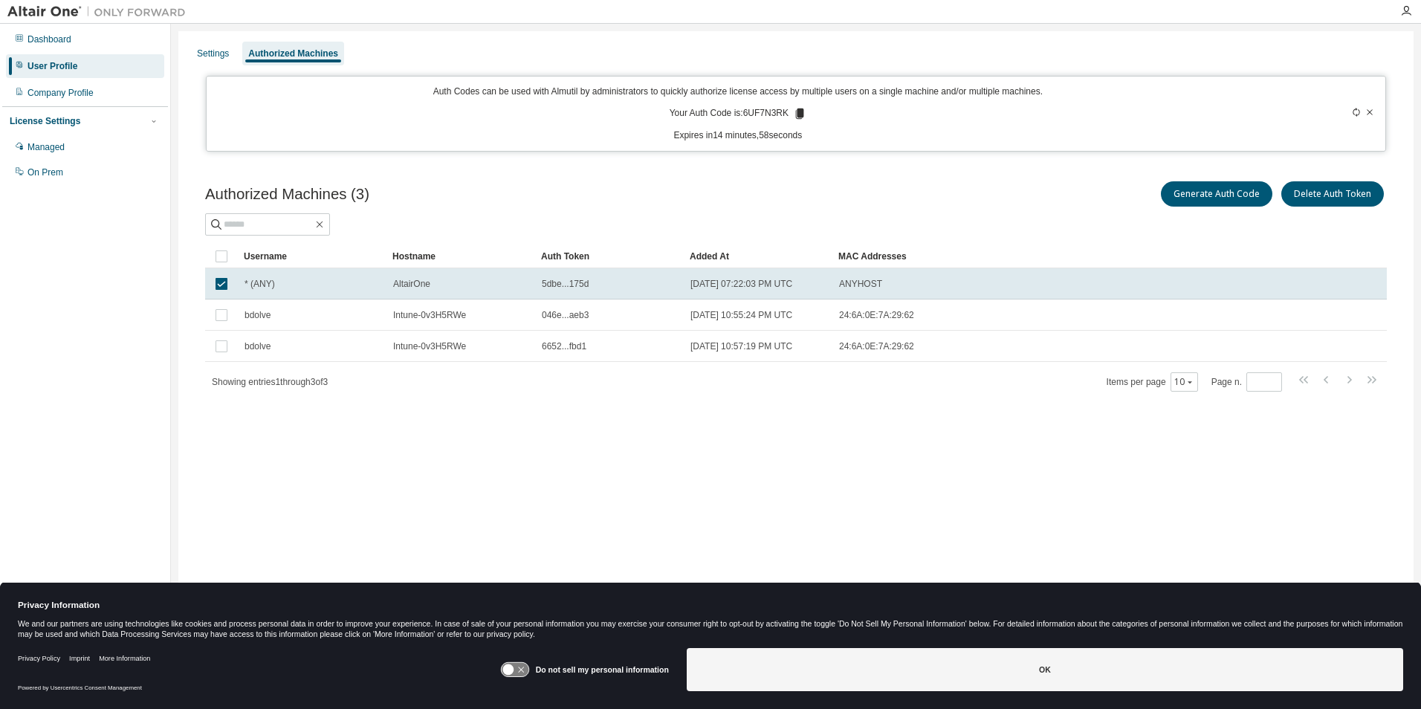
click at [806, 112] on div "Auth Codes can be used with Almutil by administrators to quickly authorize lice…" at bounding box center [737, 113] width 1045 height 56
click at [803, 114] on icon at bounding box center [799, 113] width 13 height 13
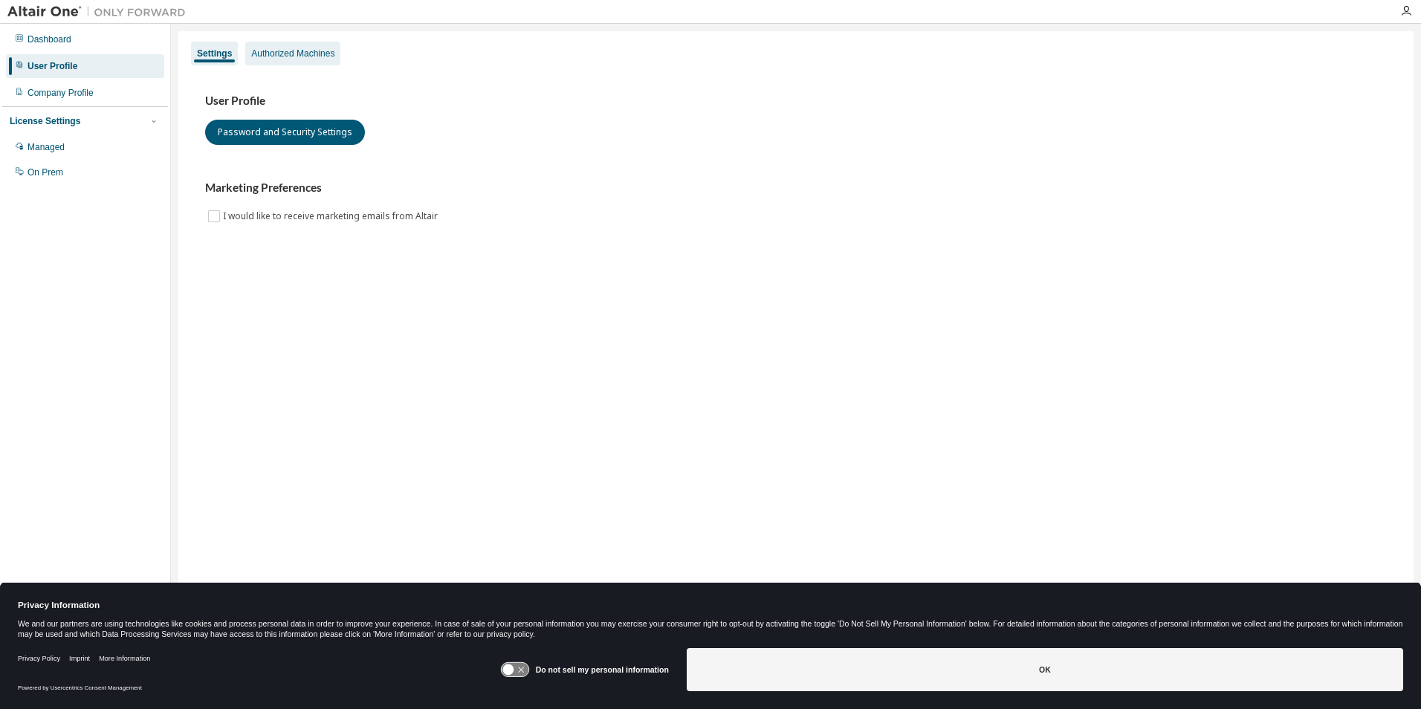
click at [308, 60] on div "Authorized Machines" at bounding box center [292, 54] width 95 height 24
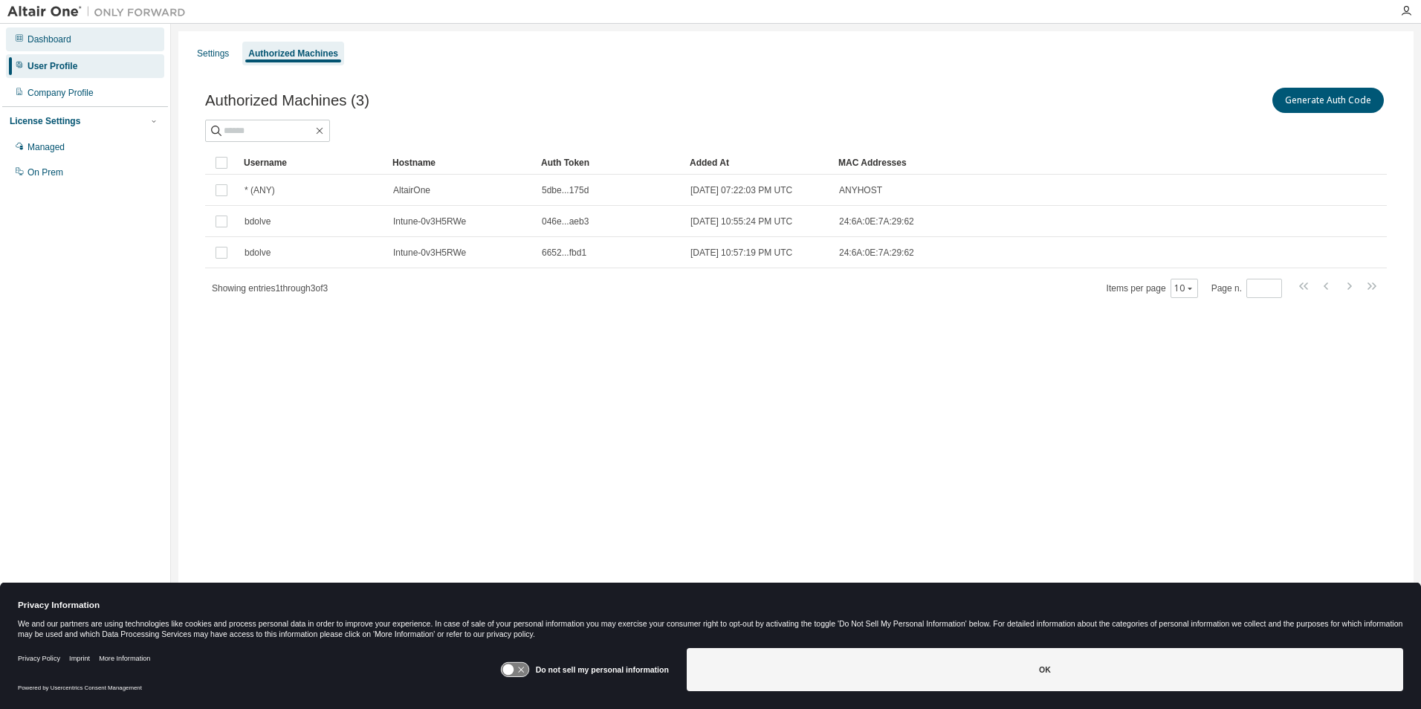
click at [49, 40] on div "Dashboard" at bounding box center [49, 39] width 44 height 12
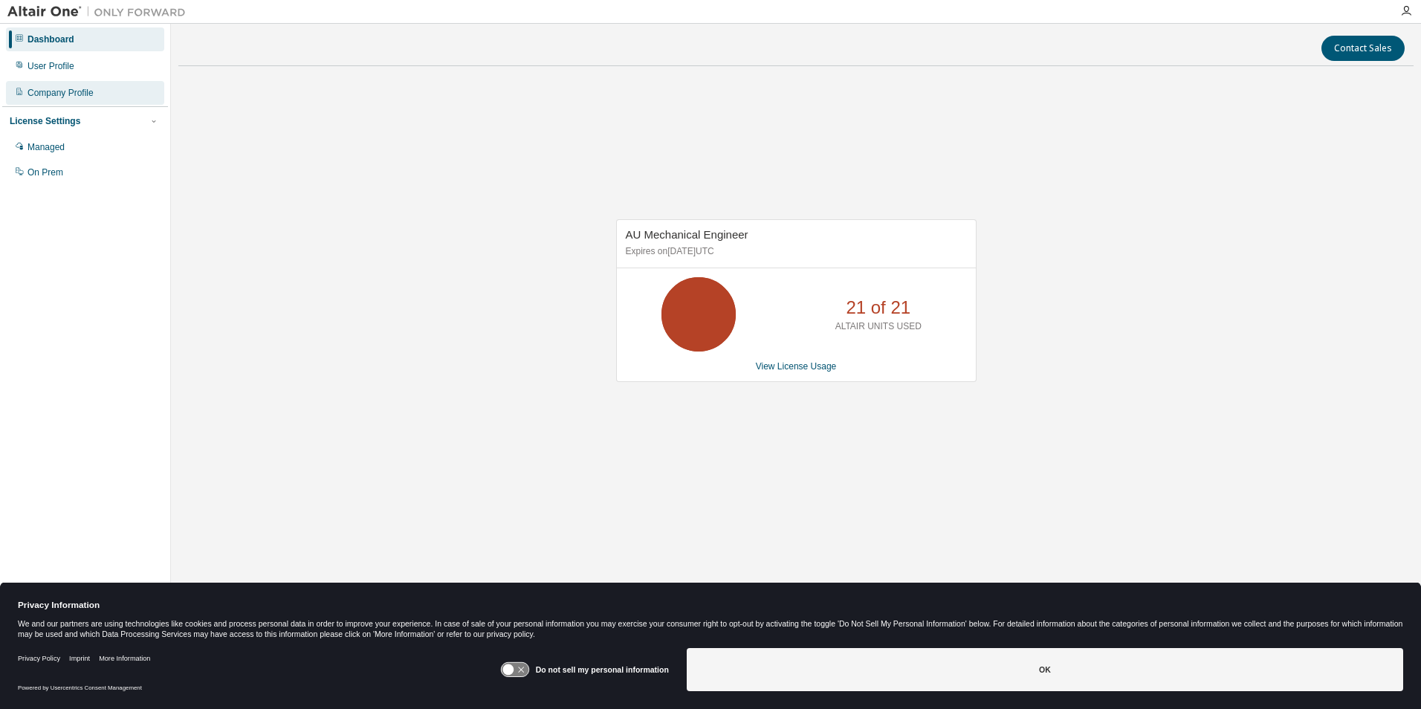
click at [59, 87] on div "Company Profile" at bounding box center [85, 93] width 158 height 24
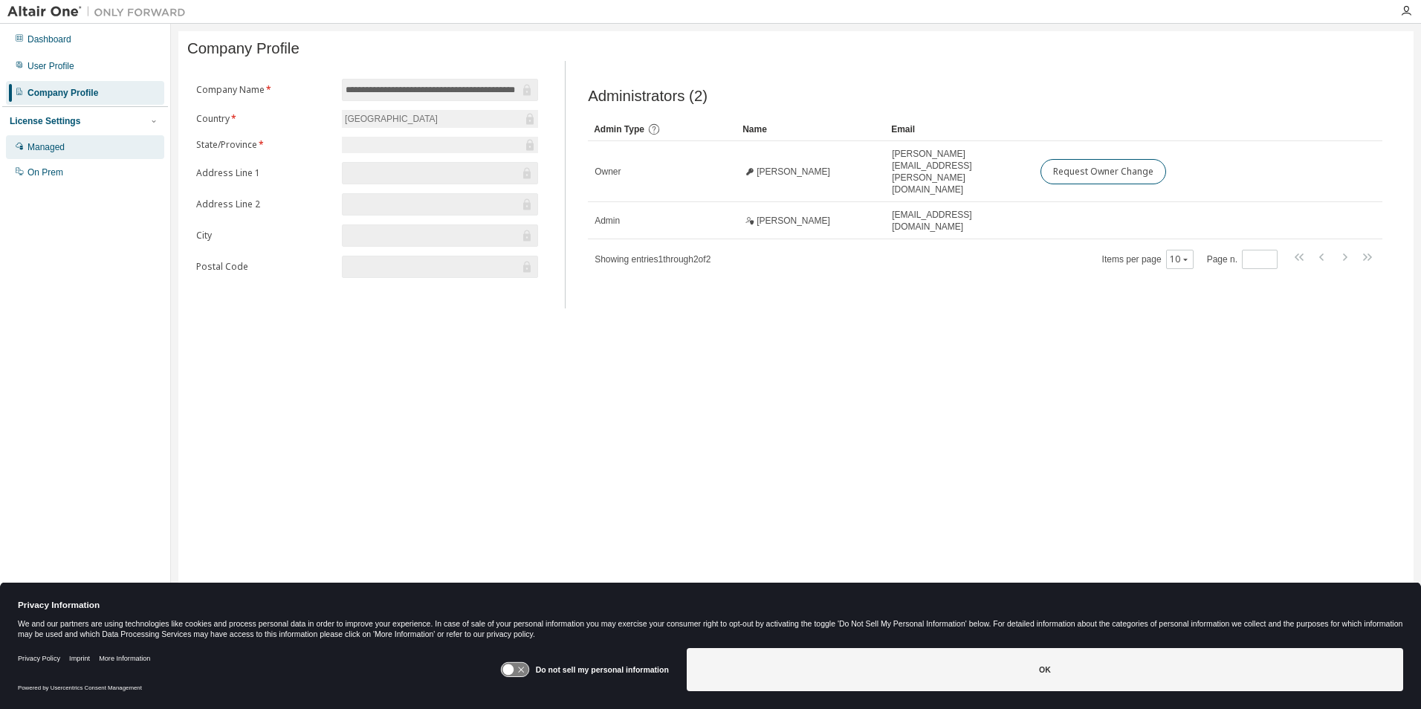
click at [59, 144] on div "Managed" at bounding box center [45, 147] width 37 height 12
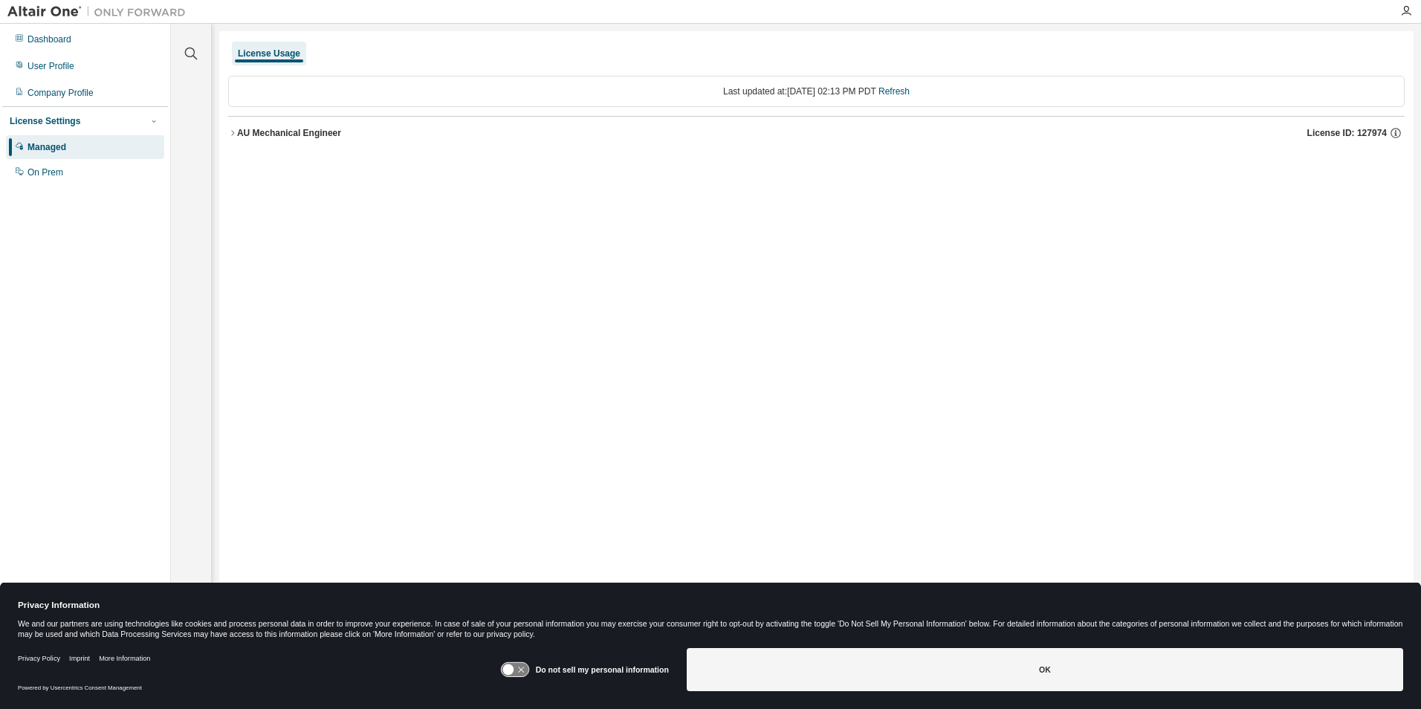
click at [230, 129] on icon "button" at bounding box center [232, 133] width 9 height 9
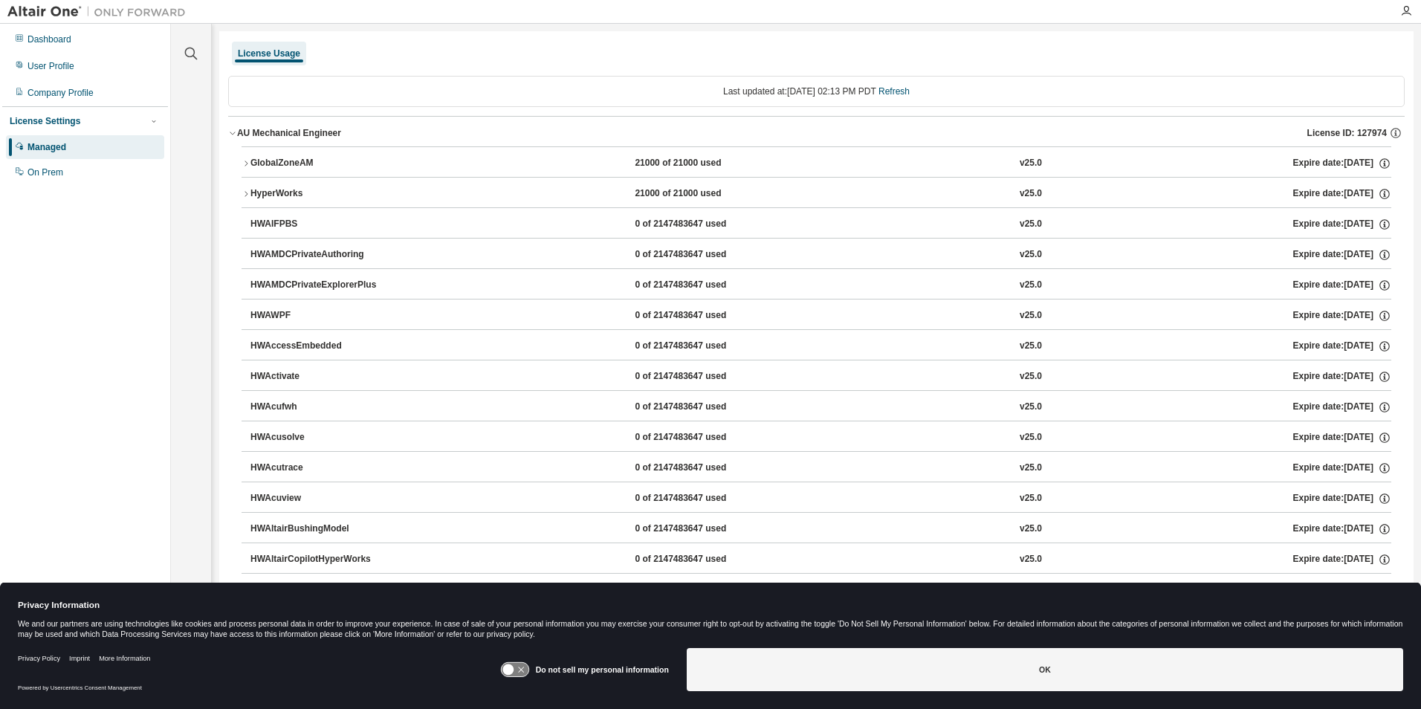
click at [233, 129] on icon "button" at bounding box center [232, 133] width 9 height 9
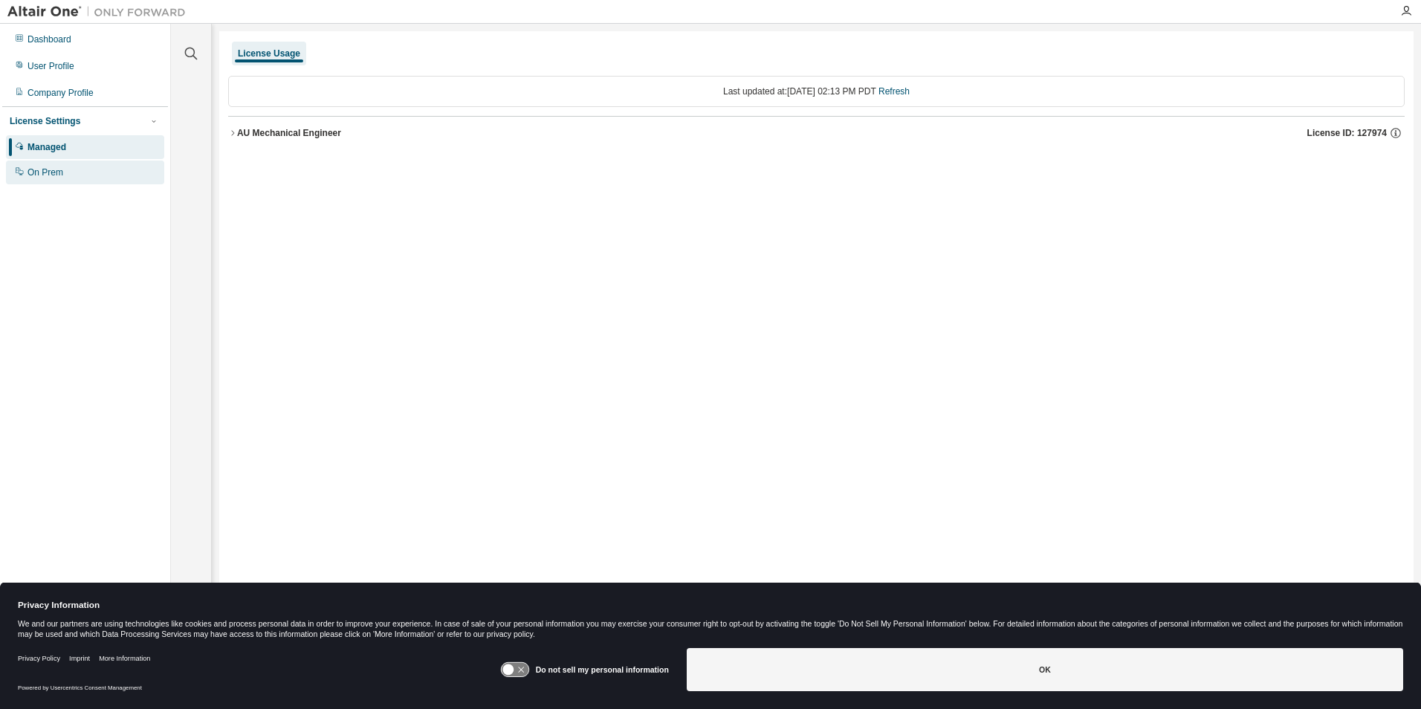
click at [52, 175] on div "On Prem" at bounding box center [45, 172] width 36 height 12
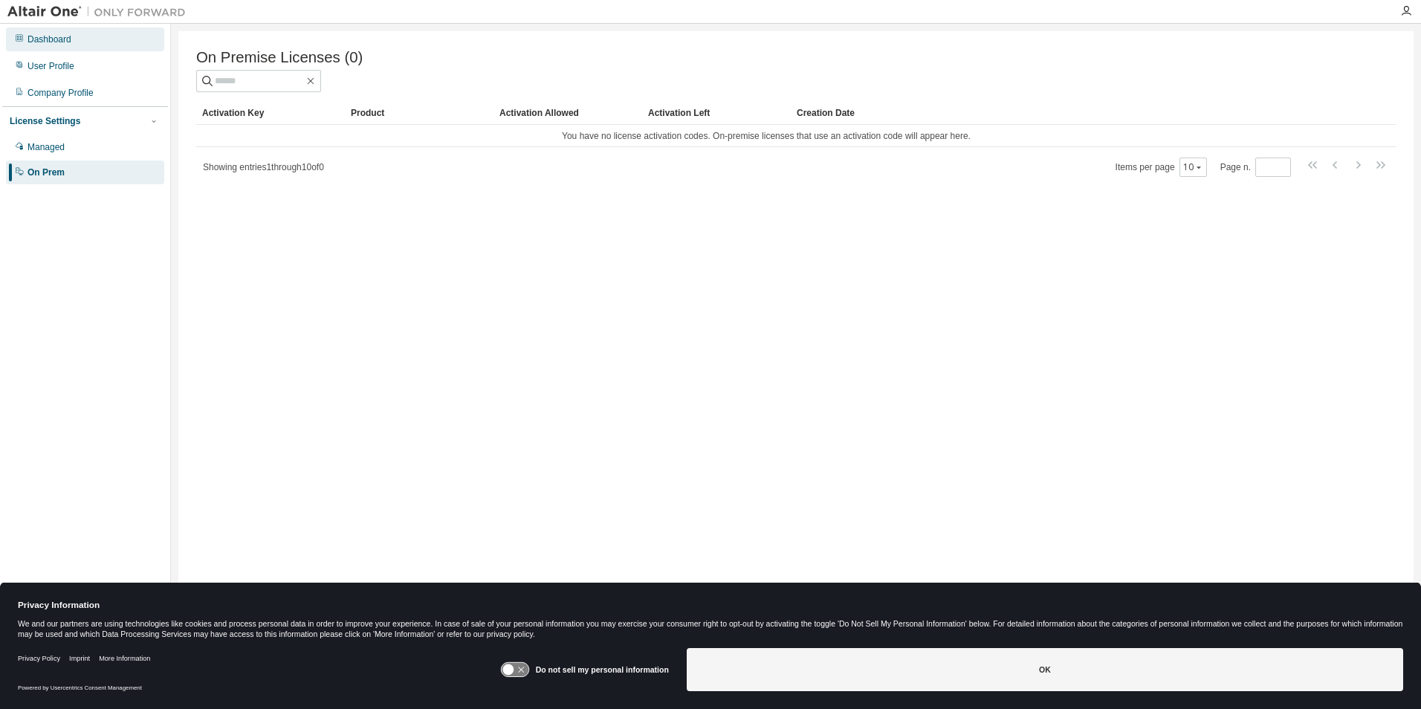
click at [62, 44] on div "Dashboard" at bounding box center [49, 39] width 44 height 12
